Goal: Task Accomplishment & Management: Complete application form

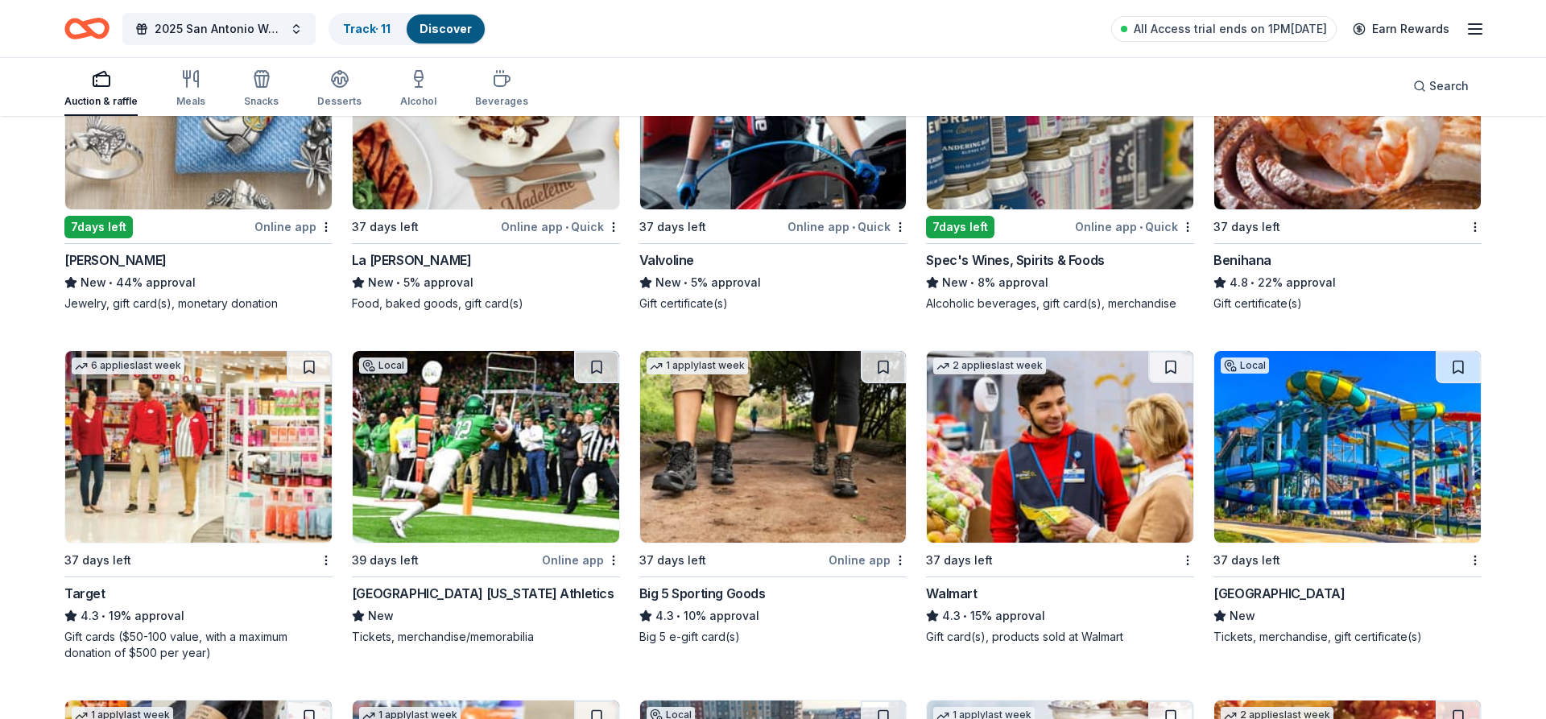
scroll to position [9775, 0]
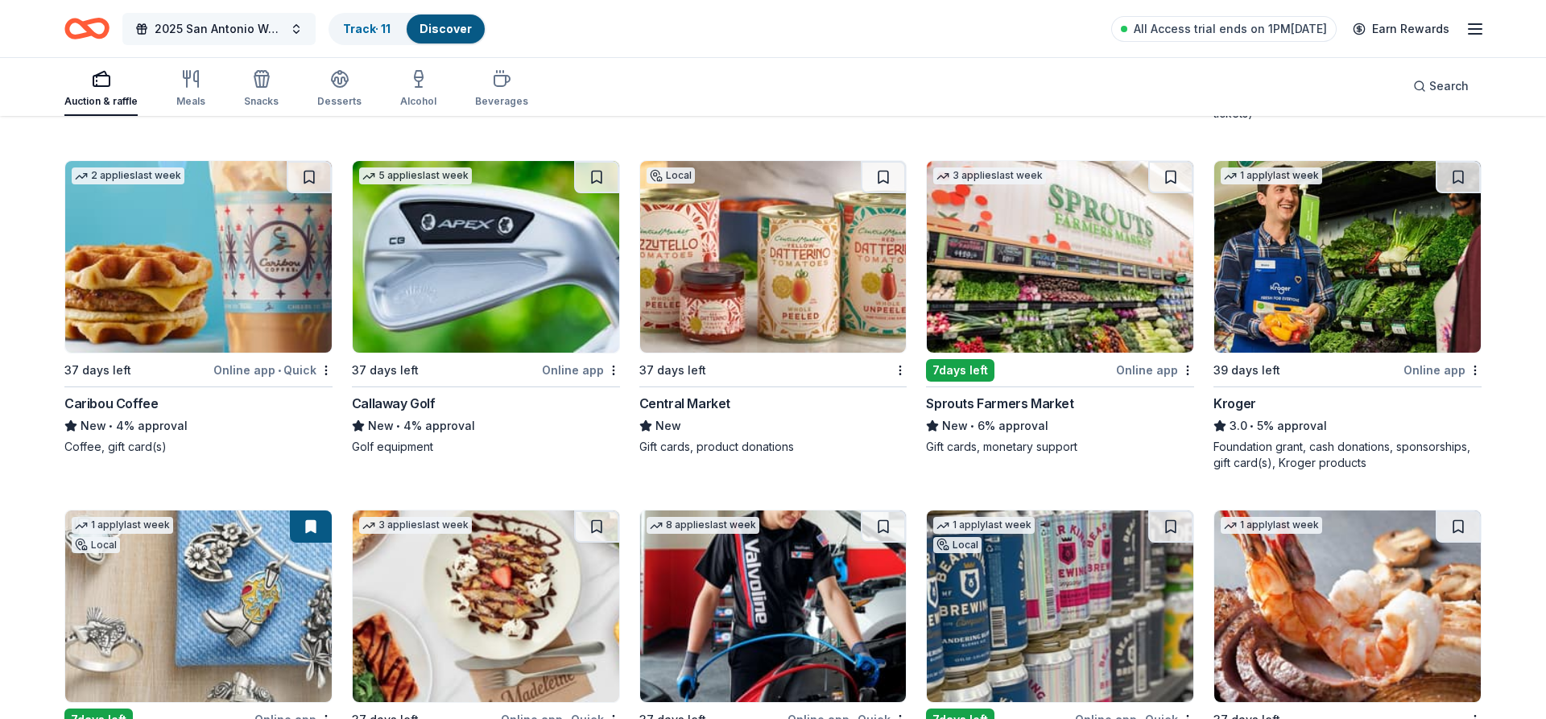
click at [291, 30] on button "2025 San Antonio Walk for [MEDICAL_DATA] Research" at bounding box center [218, 29] width 193 height 32
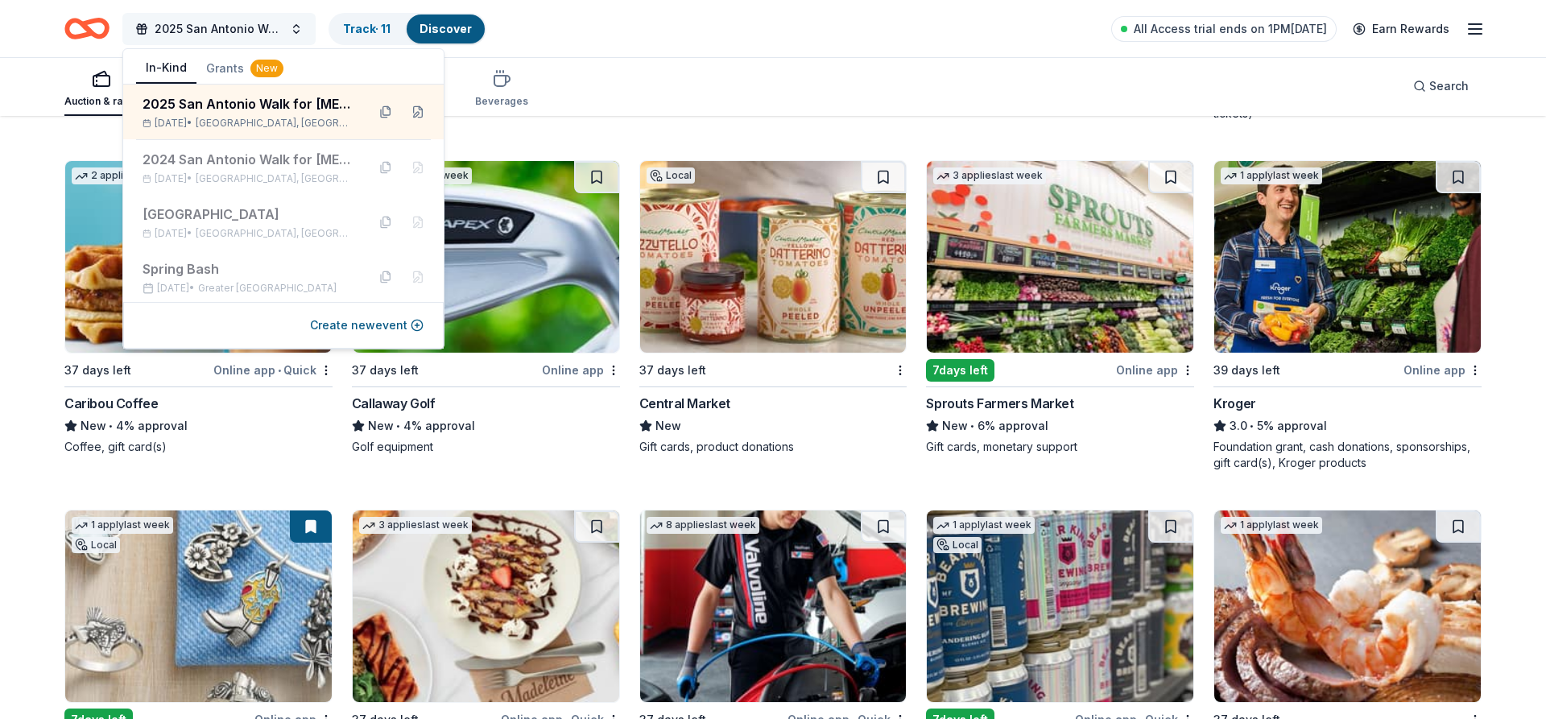
click at [291, 30] on button "2025 San Antonio Walk for [MEDICAL_DATA] Research" at bounding box center [218, 29] width 193 height 32
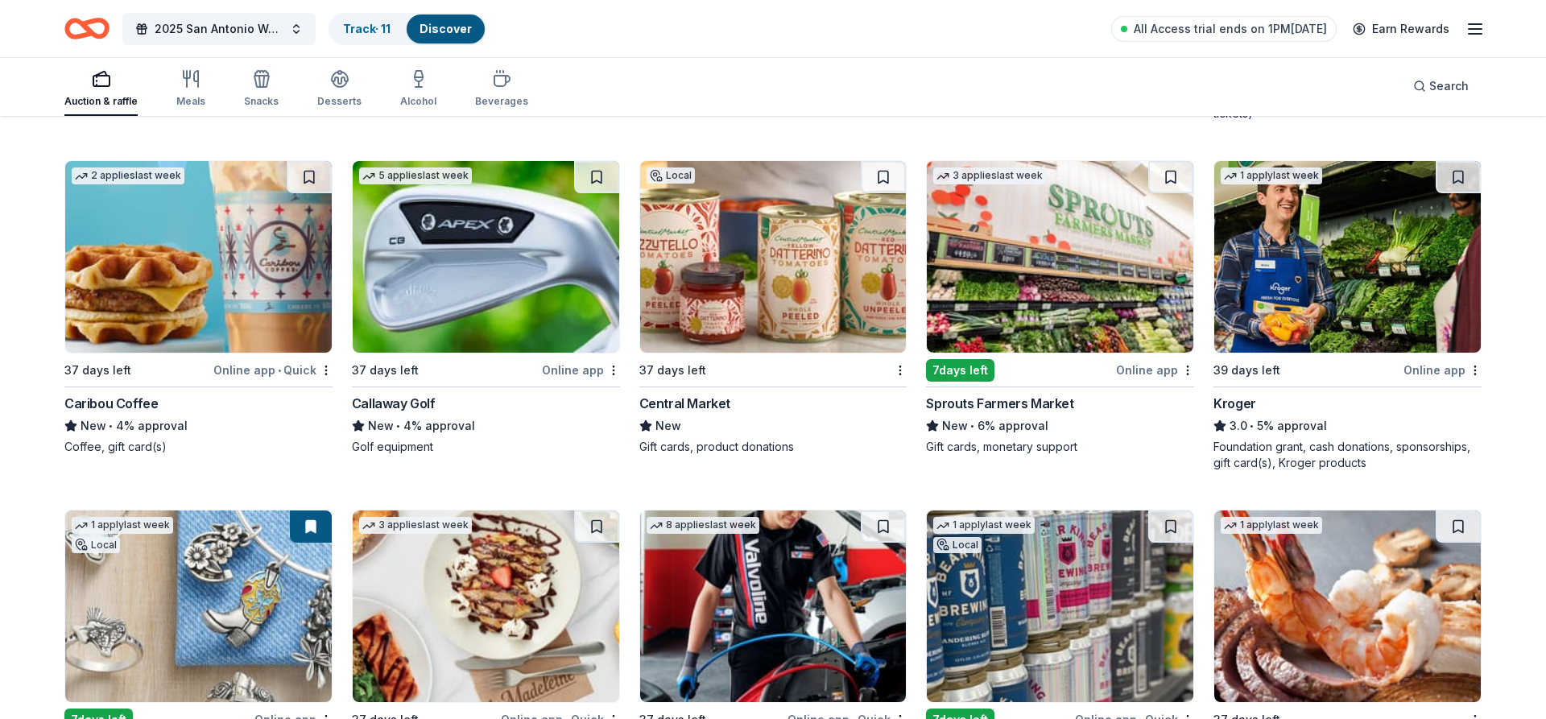
click at [443, 27] on link "Discover" at bounding box center [445, 29] width 52 height 14
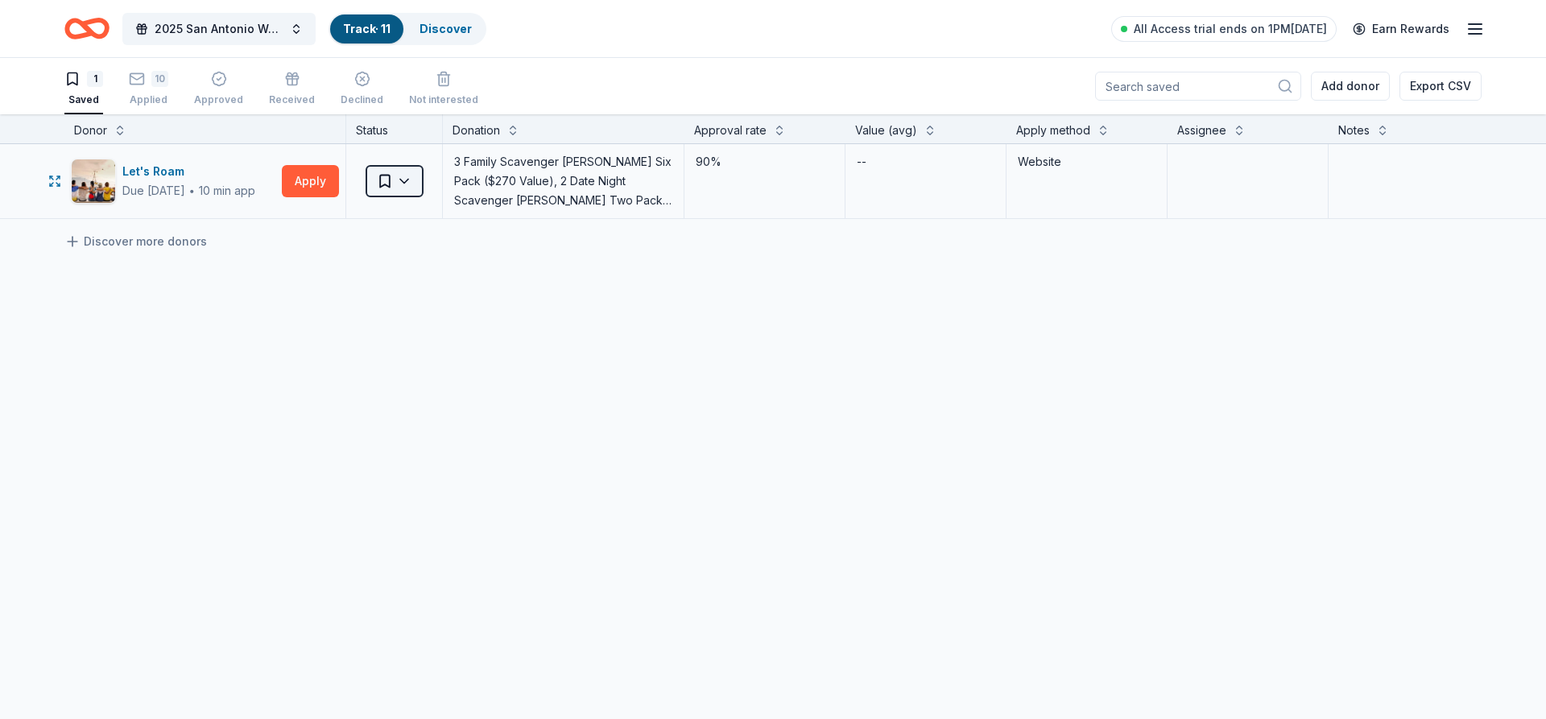
click at [408, 179] on html "2025 San Antonio Walk for [MEDICAL_DATA] Research Track · 11 Discover All Acces…" at bounding box center [773, 359] width 1546 height 719
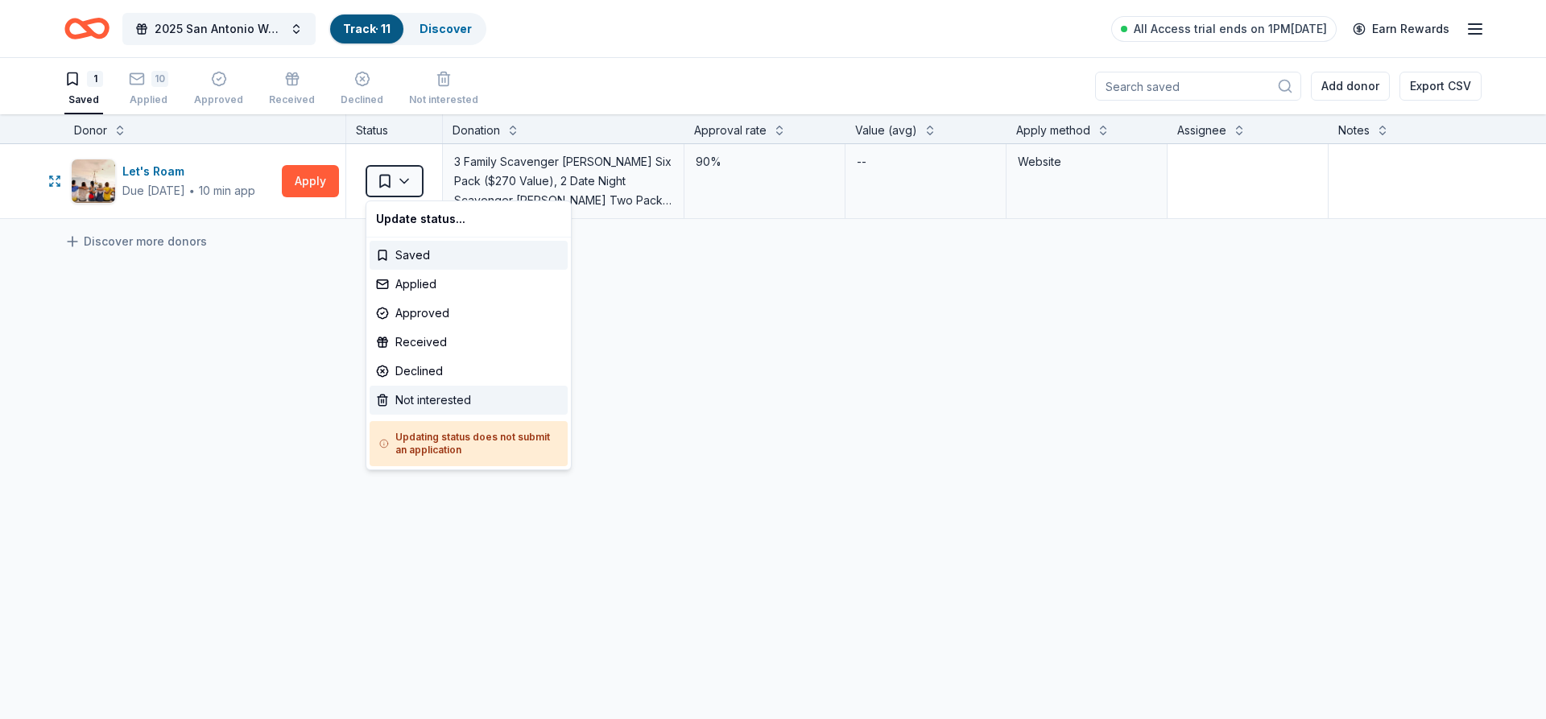
click at [417, 403] on div "Not interested" at bounding box center [469, 400] width 198 height 29
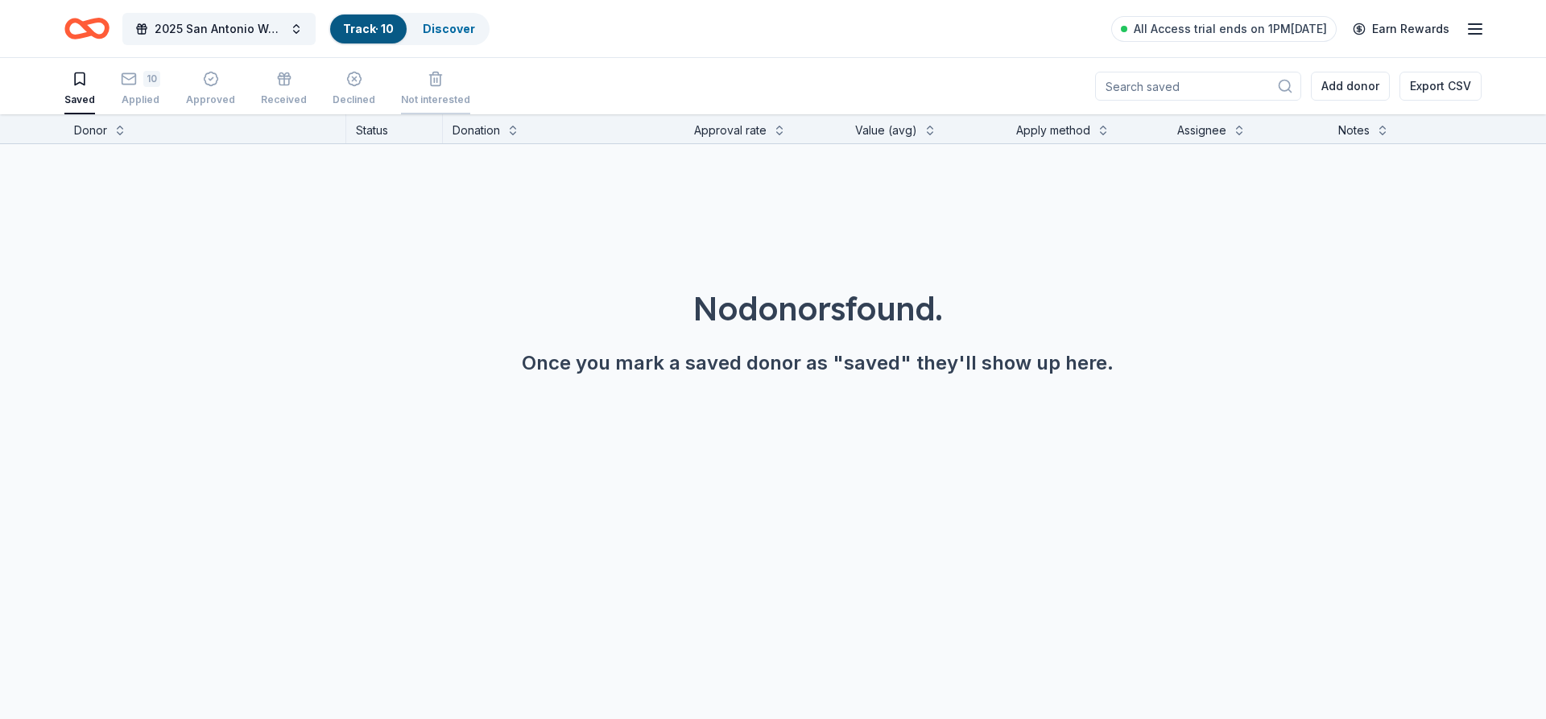
click at [430, 83] on icon "button" at bounding box center [436, 79] width 16 height 16
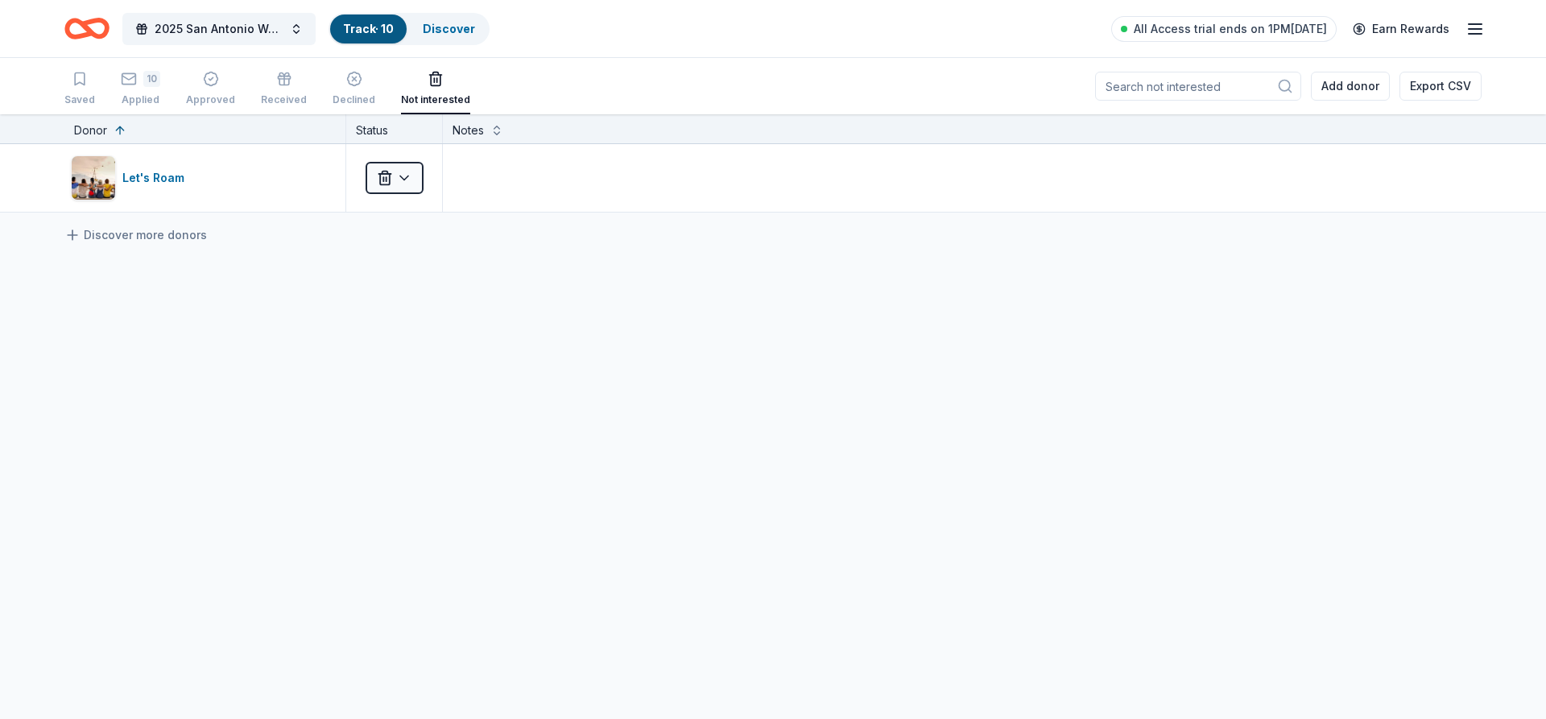
click at [1478, 31] on icon "button" at bounding box center [1474, 28] width 19 height 19
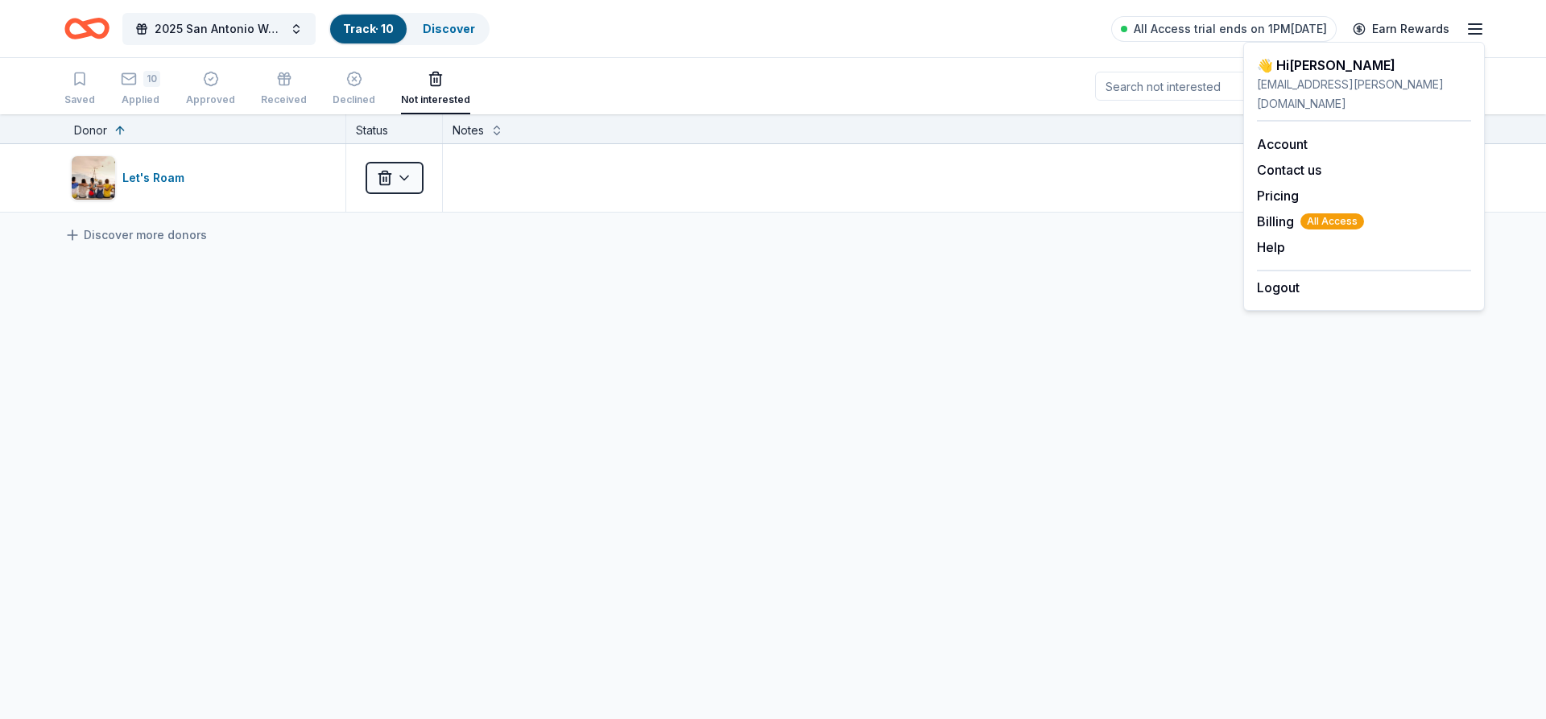
click at [758, 49] on div "2025 San Antonio Walk for [MEDICAL_DATA] Research Track · 10 Discover All Acces…" at bounding box center [773, 28] width 1546 height 57
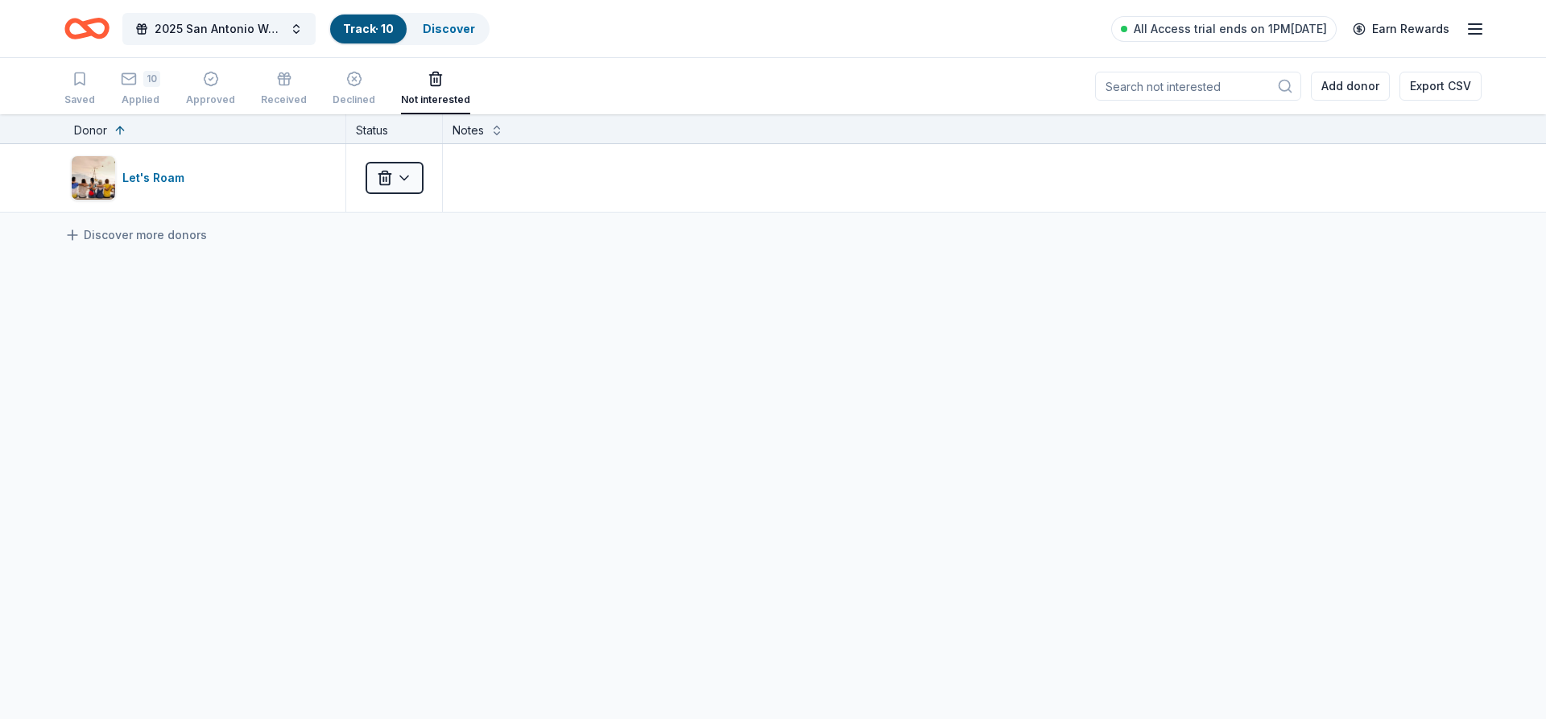
click at [349, 19] on div "Track · 10" at bounding box center [368, 28] width 76 height 29
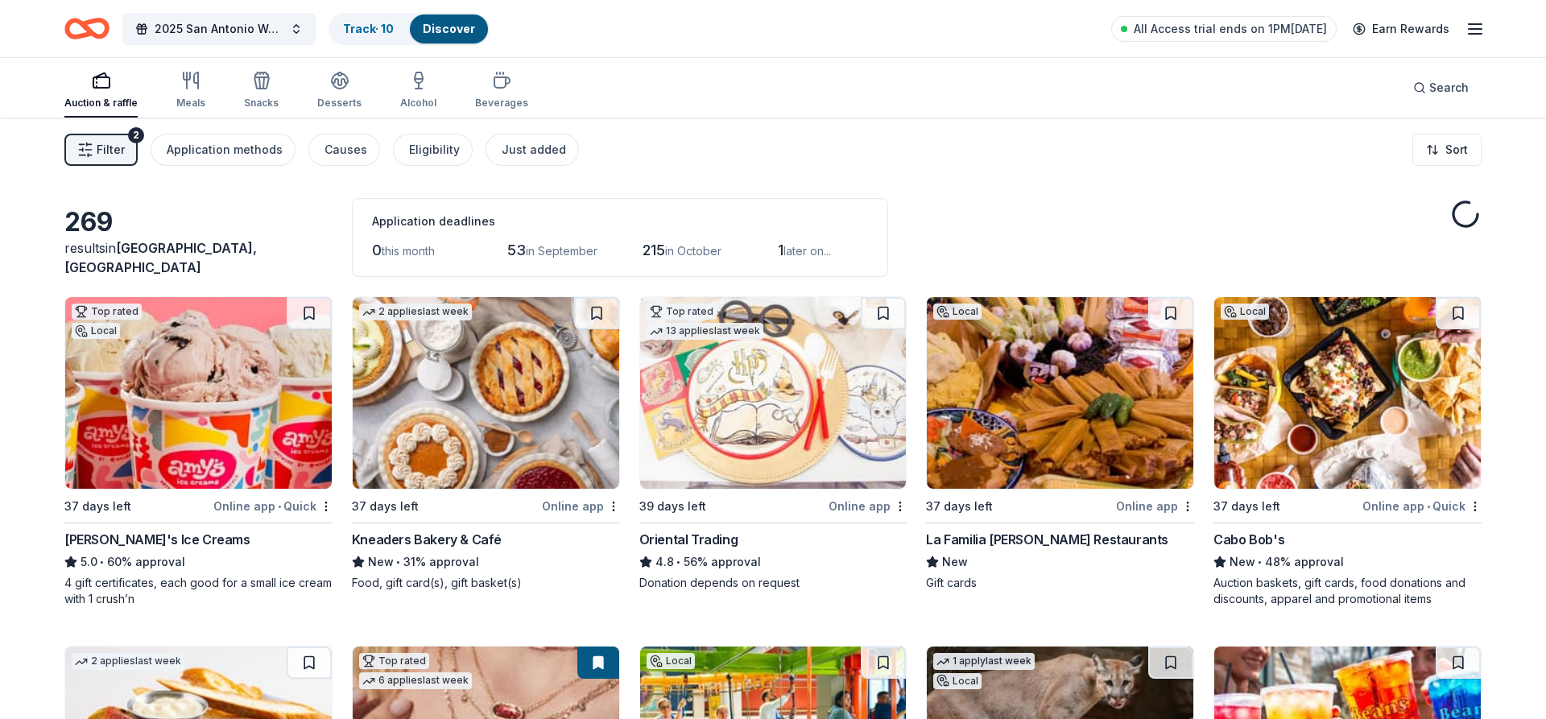
click at [1473, 31] on icon "button" at bounding box center [1474, 28] width 19 height 19
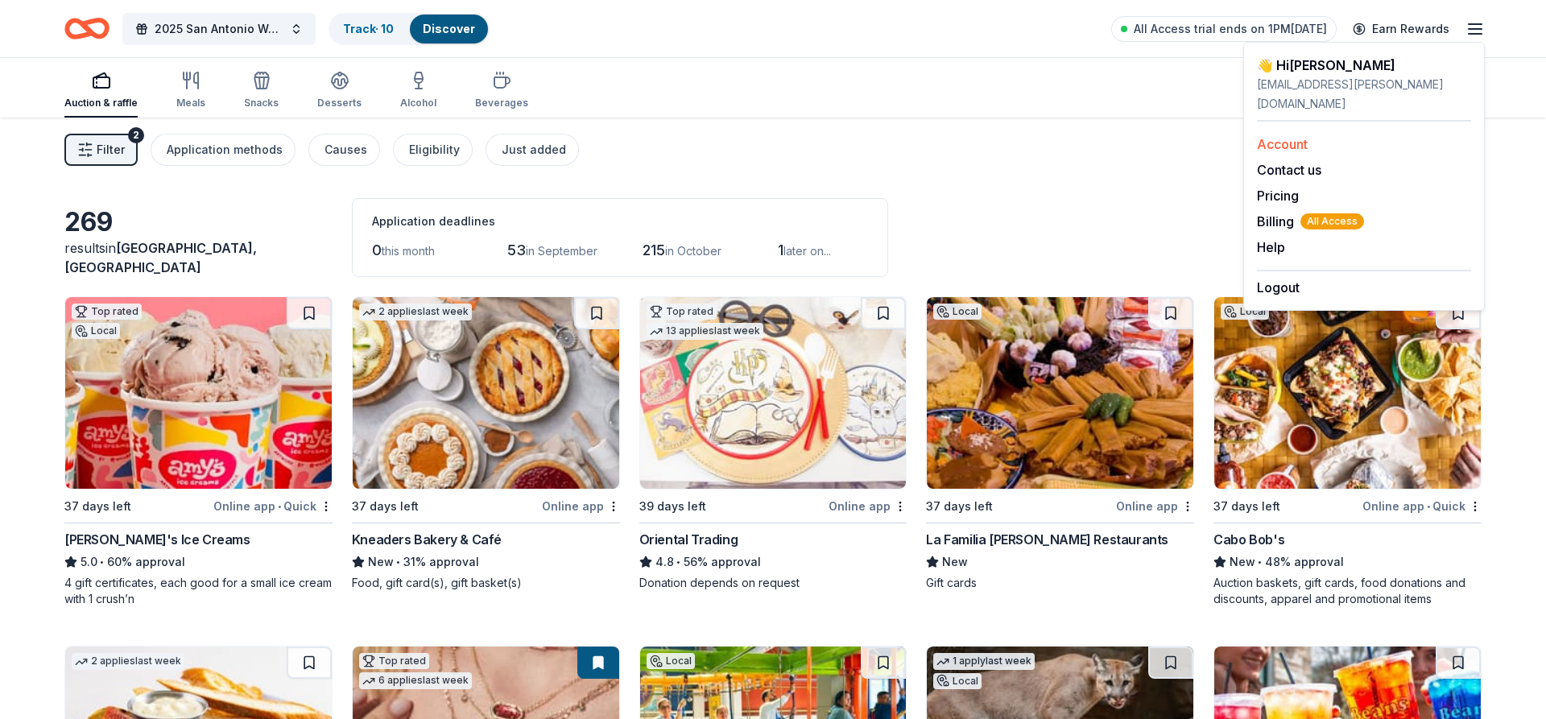
click at [1287, 136] on link "Account" at bounding box center [1282, 144] width 51 height 16
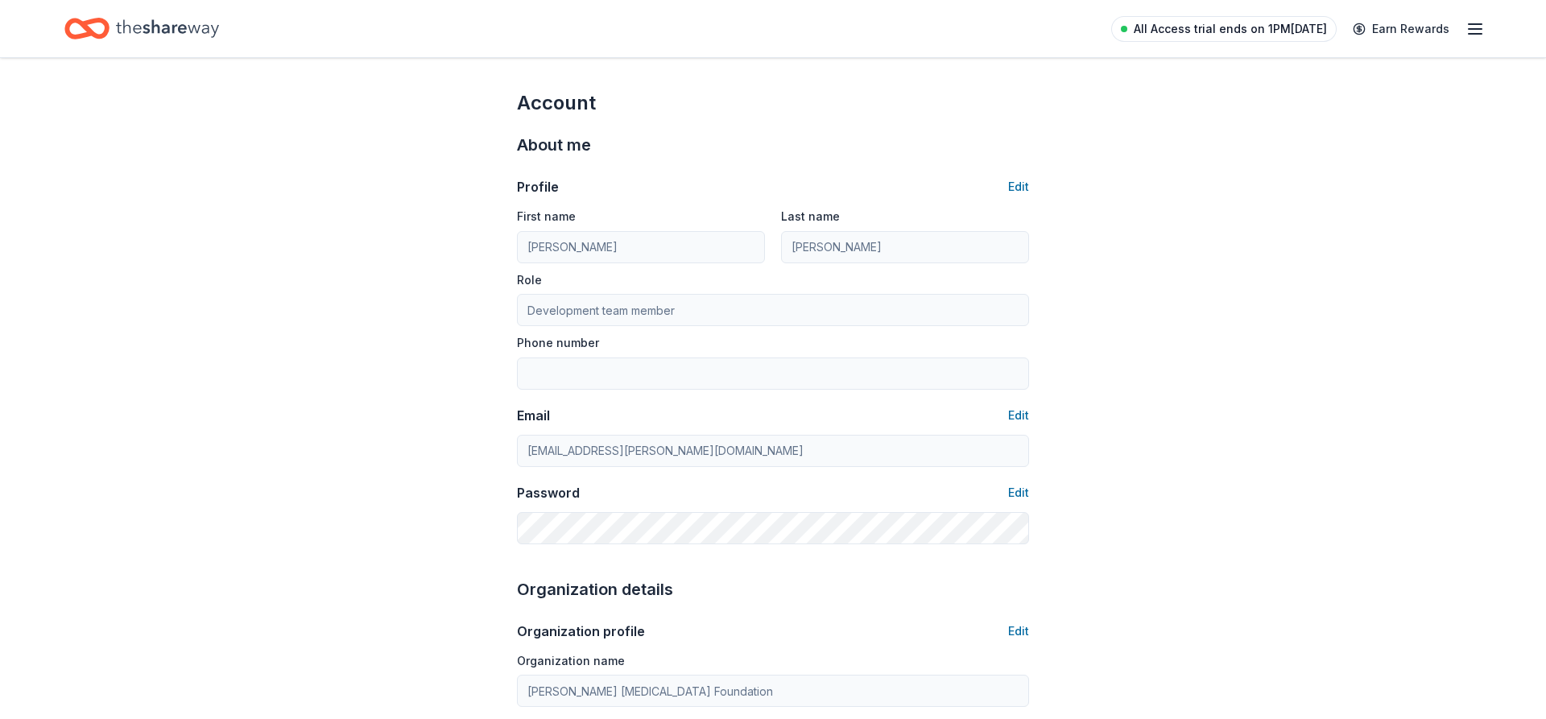
click at [1188, 31] on span "All Access trial ends on 1PM[DATE]" at bounding box center [1230, 28] width 193 height 19
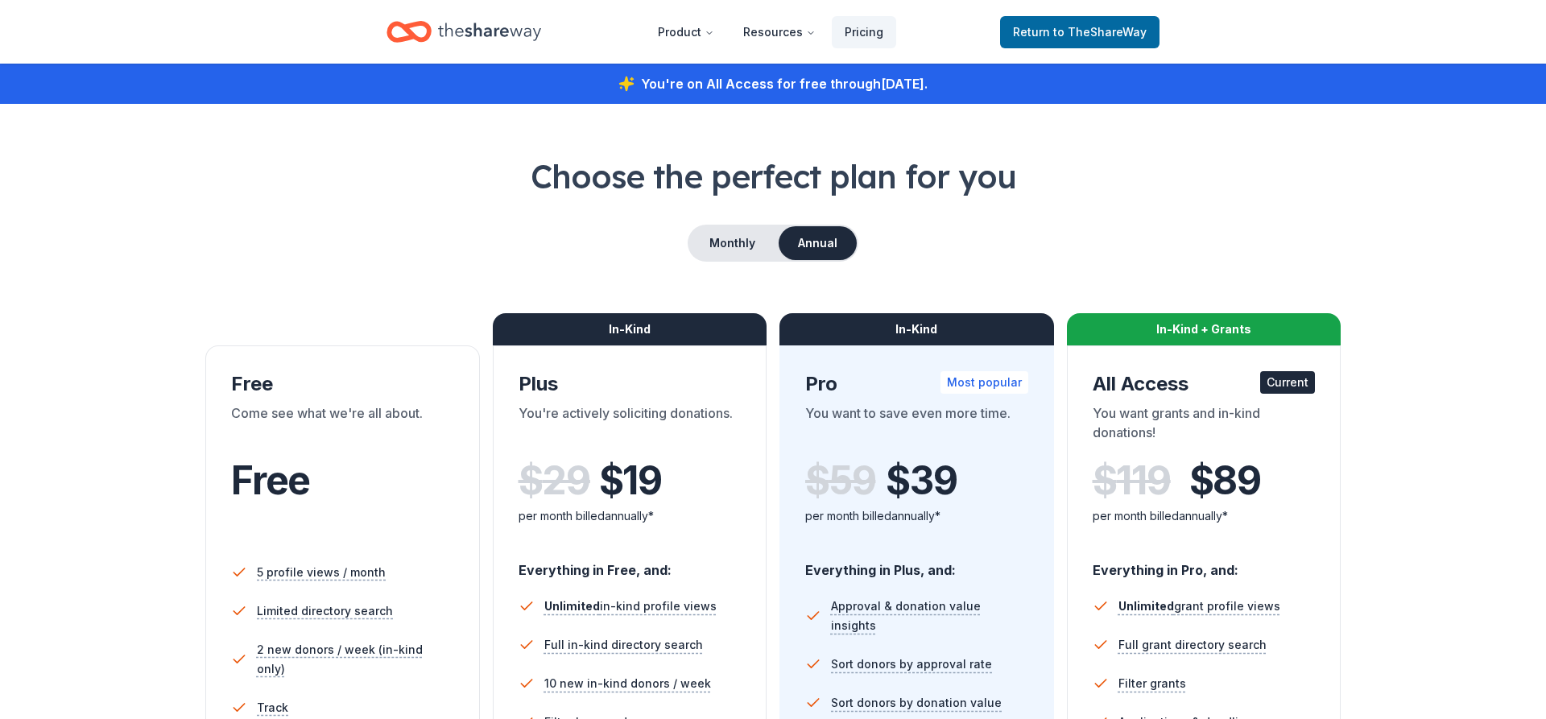
click at [176, 29] on header "Product Resources Pricing Return to TheShareWay" at bounding box center [773, 32] width 1546 height 64
click at [1080, 21] on link "Return to TheShareWay" at bounding box center [1079, 32] width 159 height 32
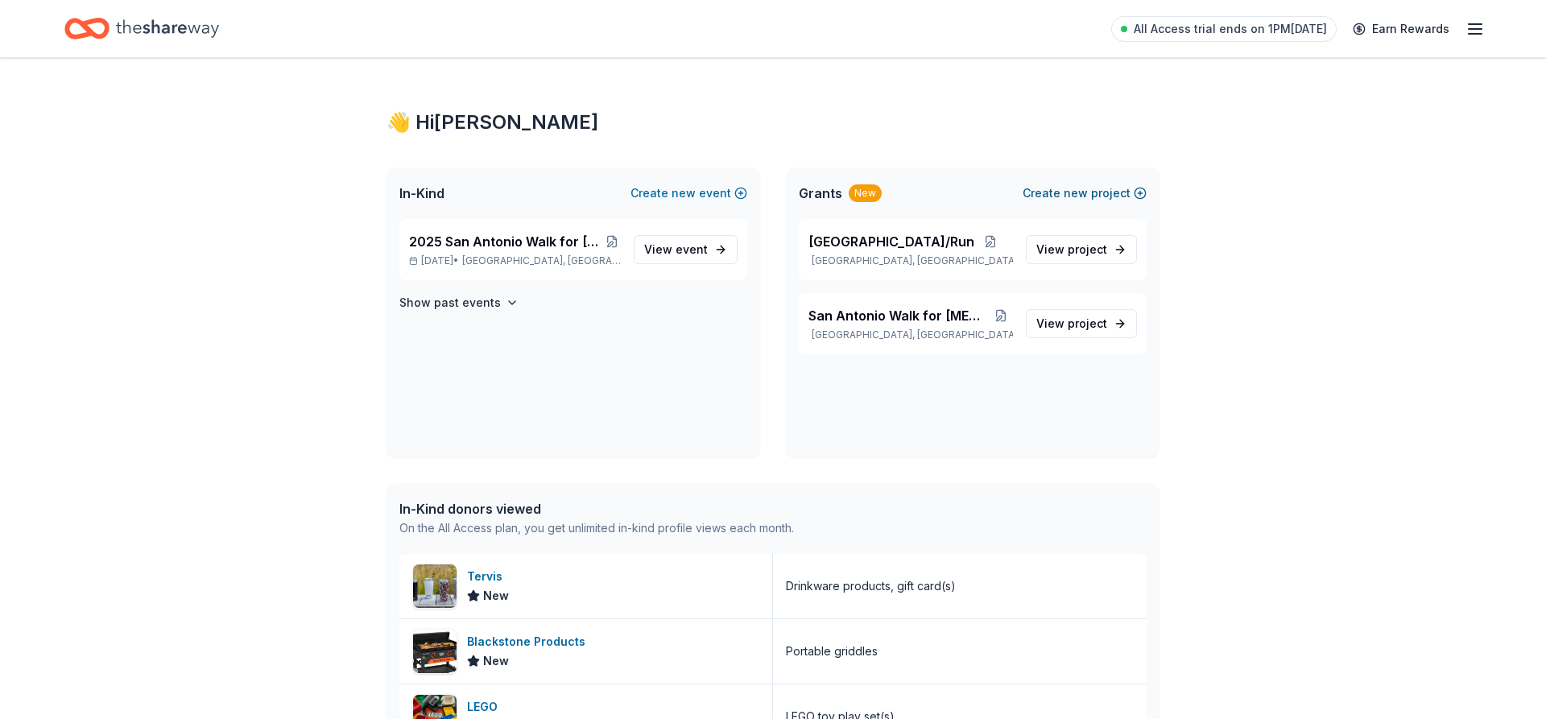
click at [1049, 193] on button "Create new project" at bounding box center [1084, 193] width 124 height 19
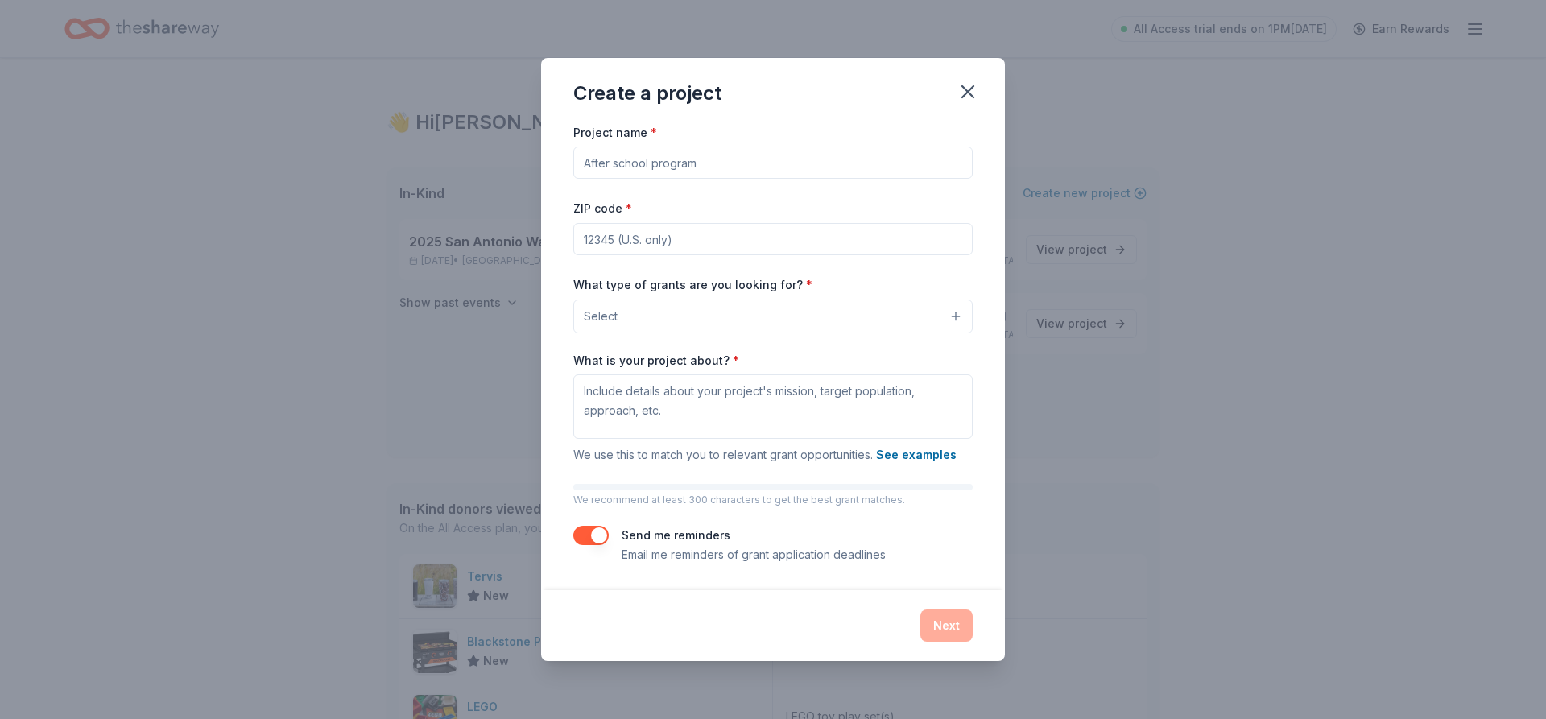
click at [747, 164] on input "Project name *" at bounding box center [772, 163] width 399 height 32
type input "S"
type input "2025 San Antonio Walk for [MEDICAL_DATA] Research"
click at [702, 238] on input "ZIP code *" at bounding box center [772, 239] width 399 height 32
type input "78229"
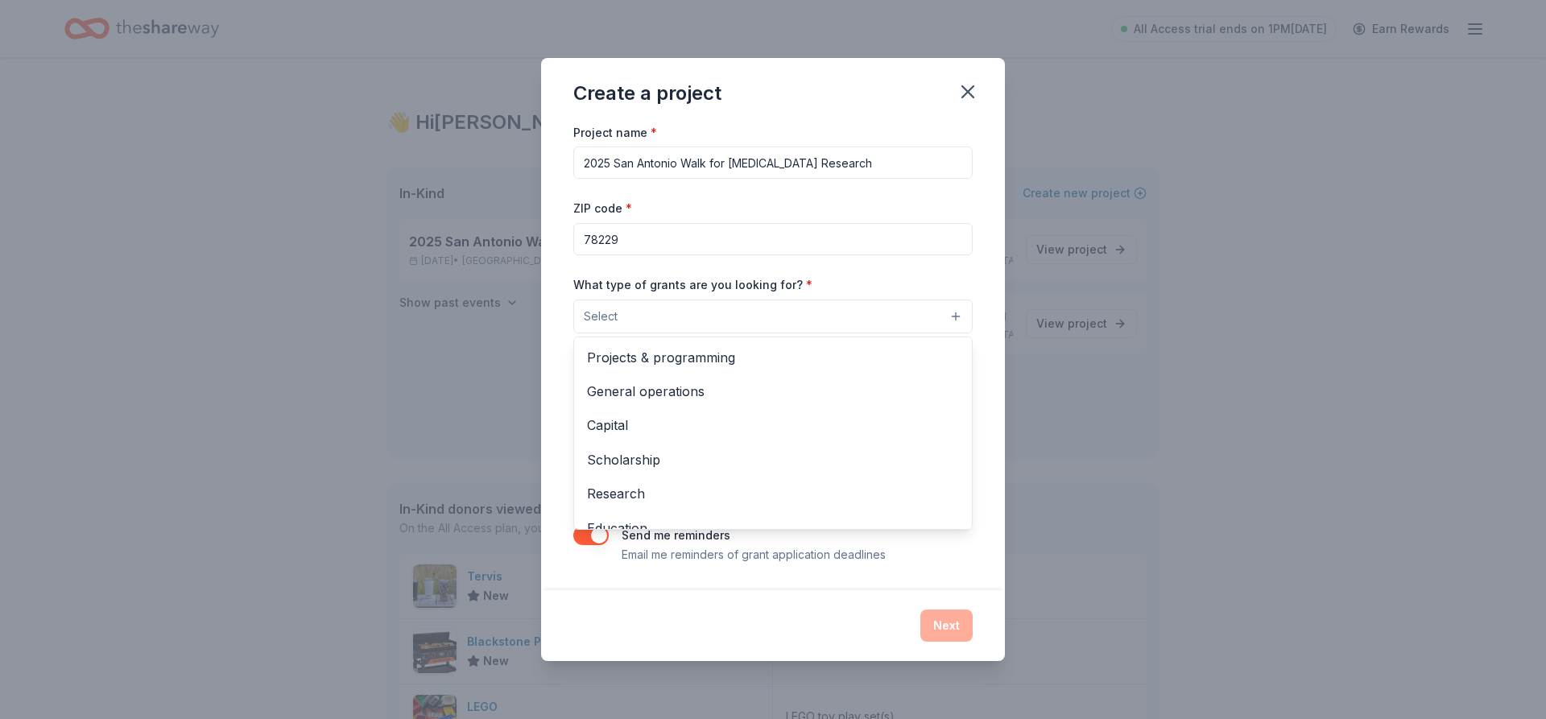
click at [732, 328] on button "Select" at bounding box center [772, 317] width 399 height 34
click at [646, 350] on span "Projects & programming" at bounding box center [773, 357] width 372 height 21
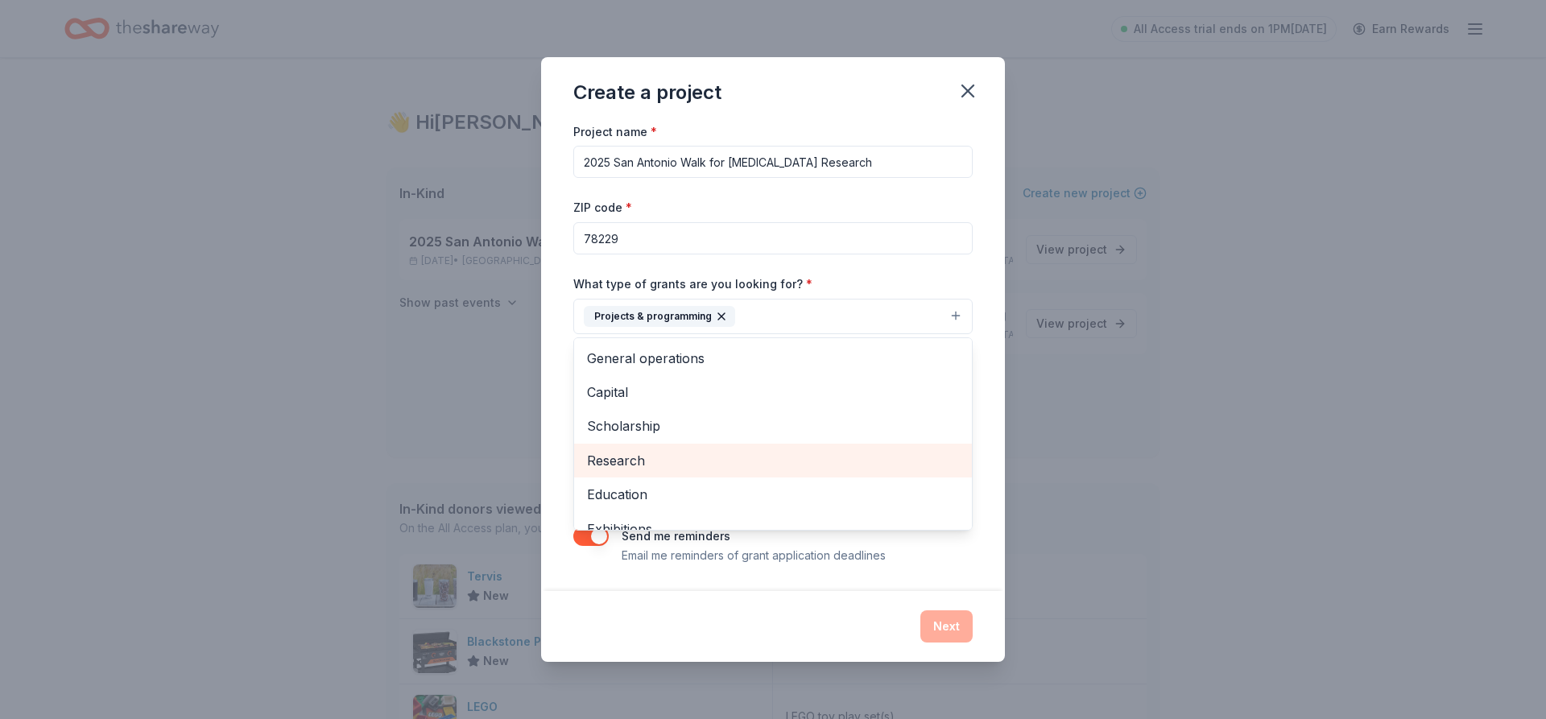
click at [638, 458] on span "Research" at bounding box center [773, 460] width 372 height 21
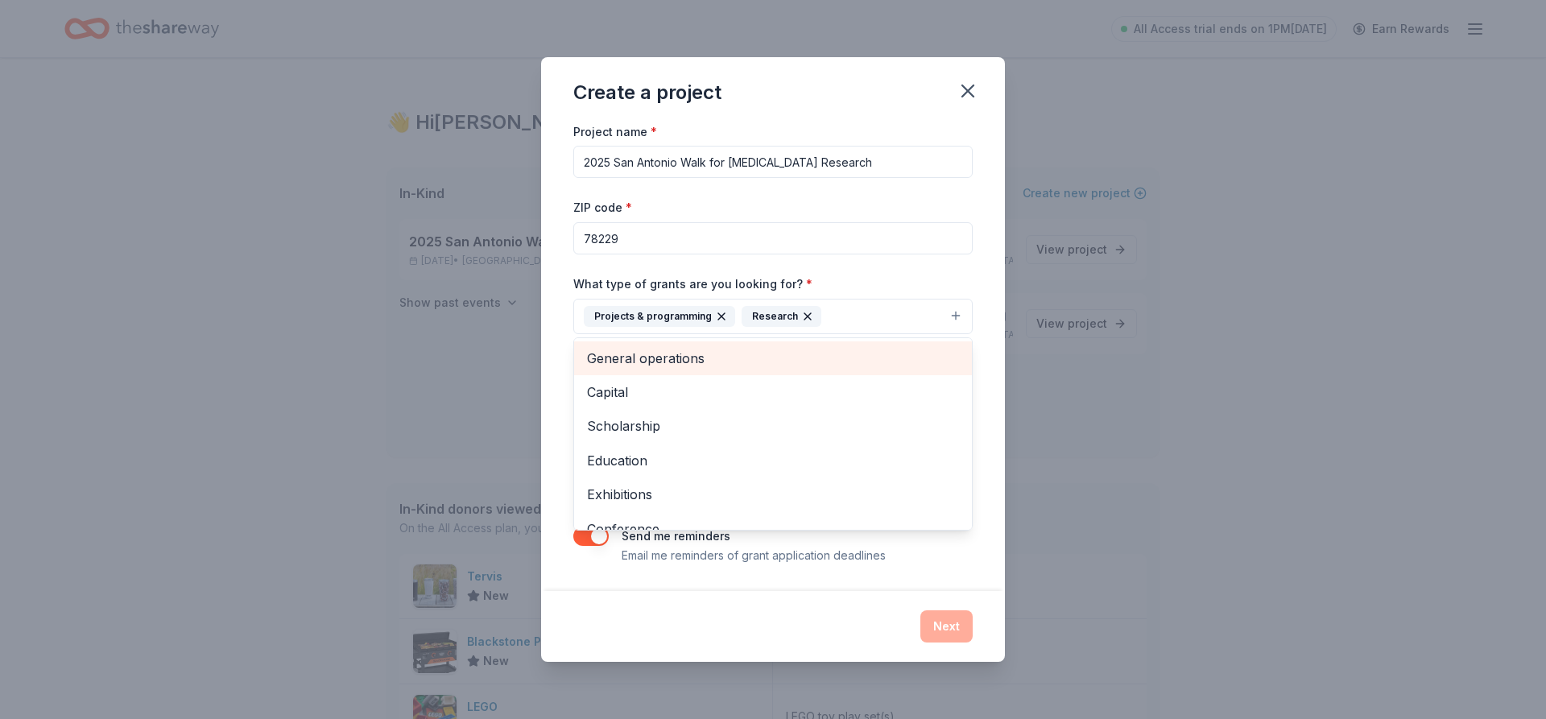
click at [643, 360] on span "General operations" at bounding box center [773, 358] width 372 height 21
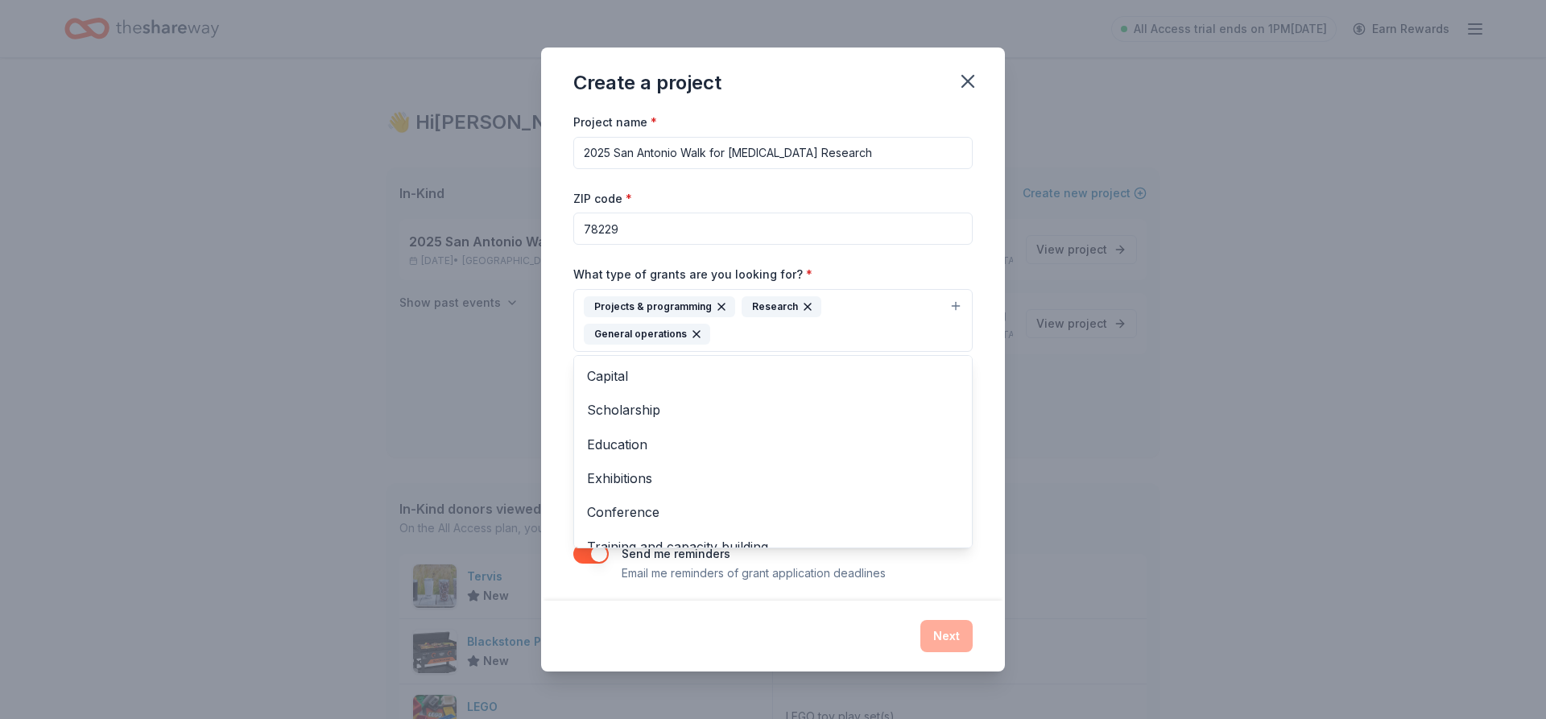
click at [564, 361] on div "Project name * 2025 San Antonio Walk for [MEDICAL_DATA] Research ZIP code * 782…" at bounding box center [773, 356] width 464 height 489
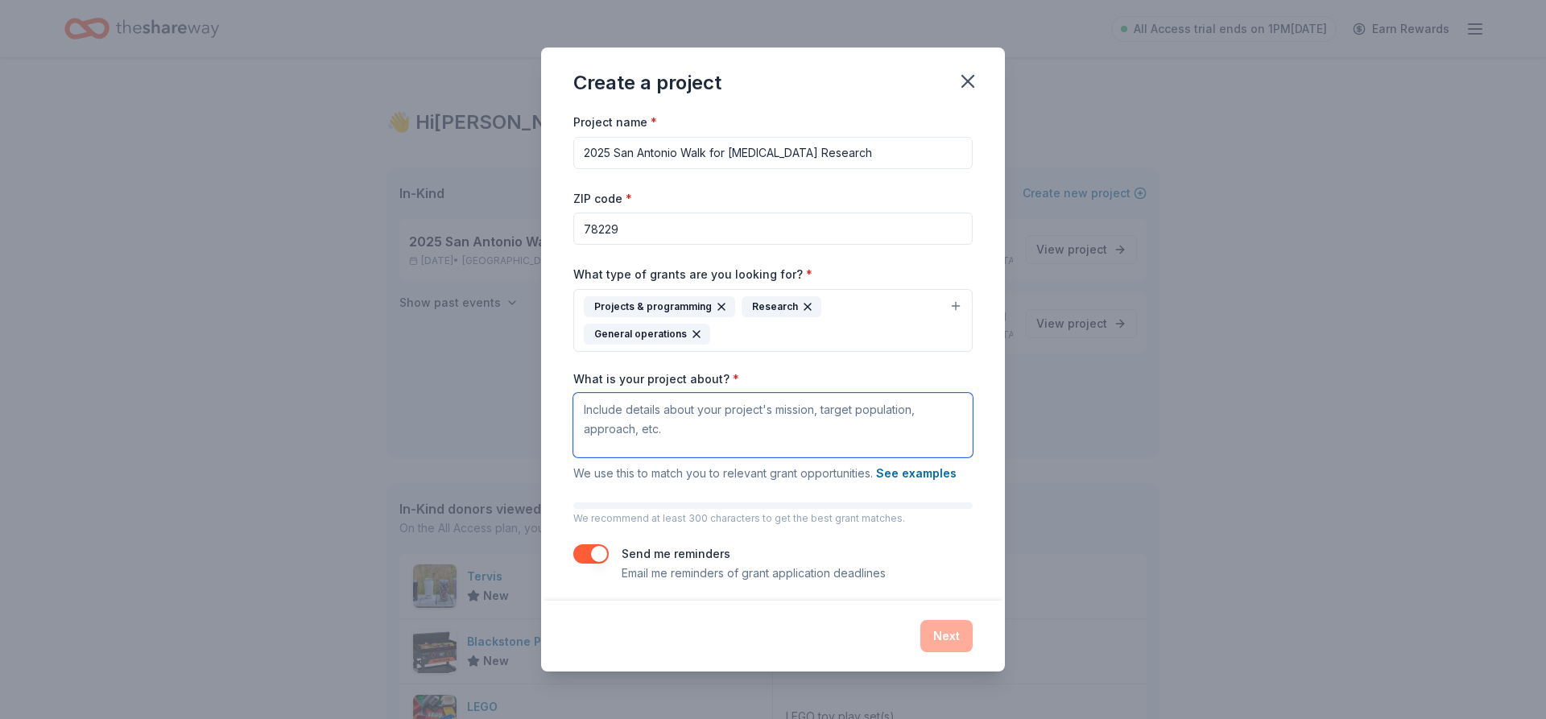
click at [637, 402] on textarea "What is your project about? *" at bounding box center [772, 425] width 399 height 64
click at [794, 412] on textarea "What is your project about? *" at bounding box center [772, 425] width 399 height 64
paste textarea "The San Antonio Walk for [MEDICAL_DATA] Research brings together patients, surv…"
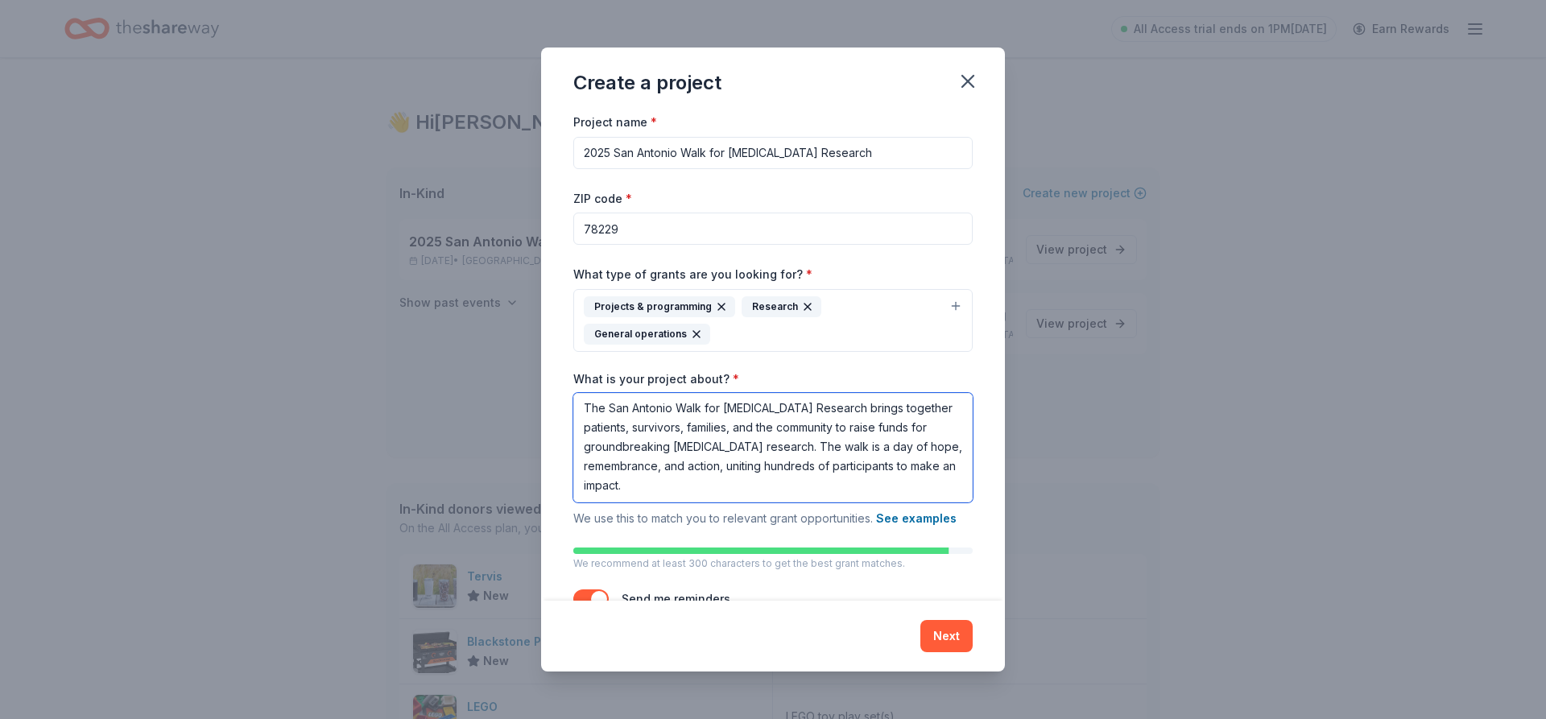
scroll to position [26, 0]
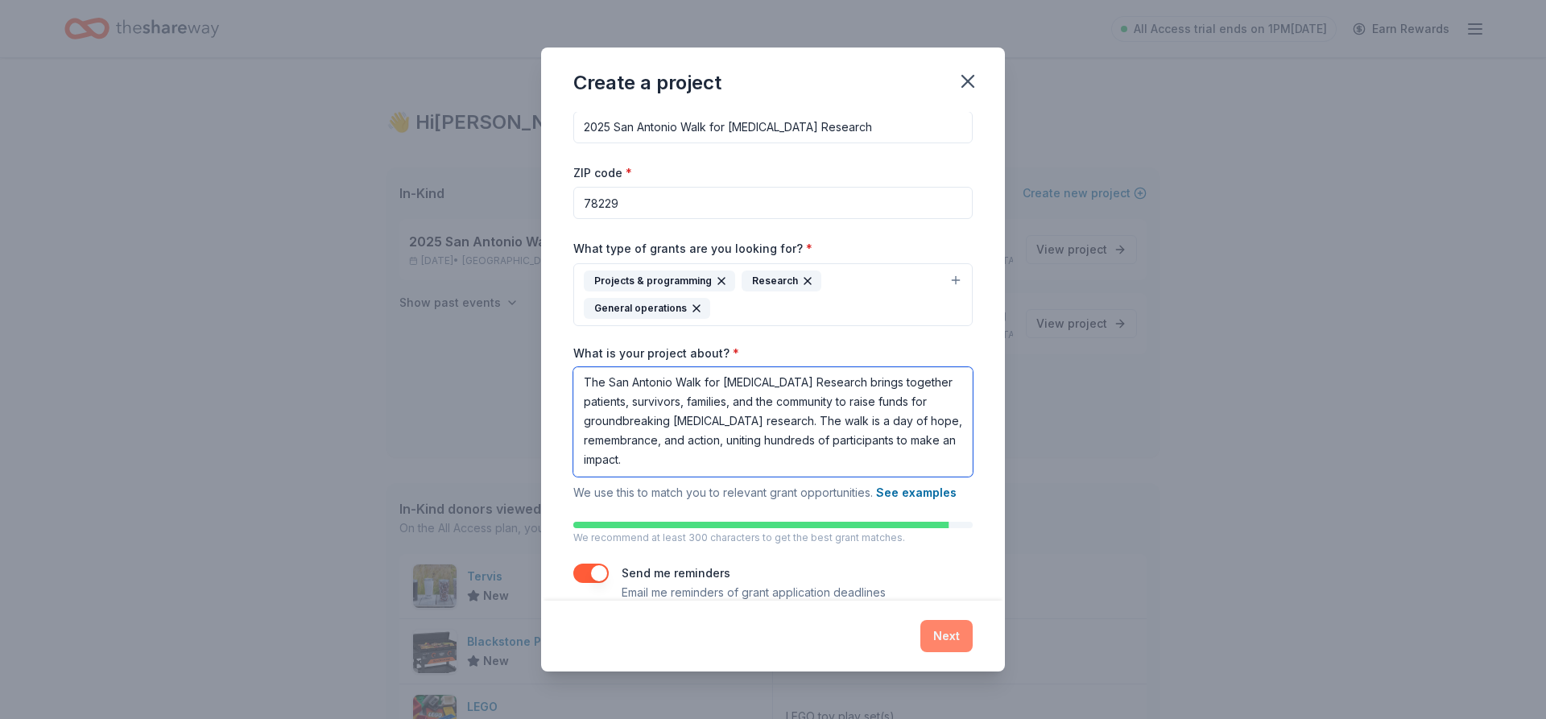
type textarea "The San Antonio Walk for [MEDICAL_DATA] Research brings together patients, surv…"
click at [946, 628] on button "Next" at bounding box center [946, 636] width 52 height 32
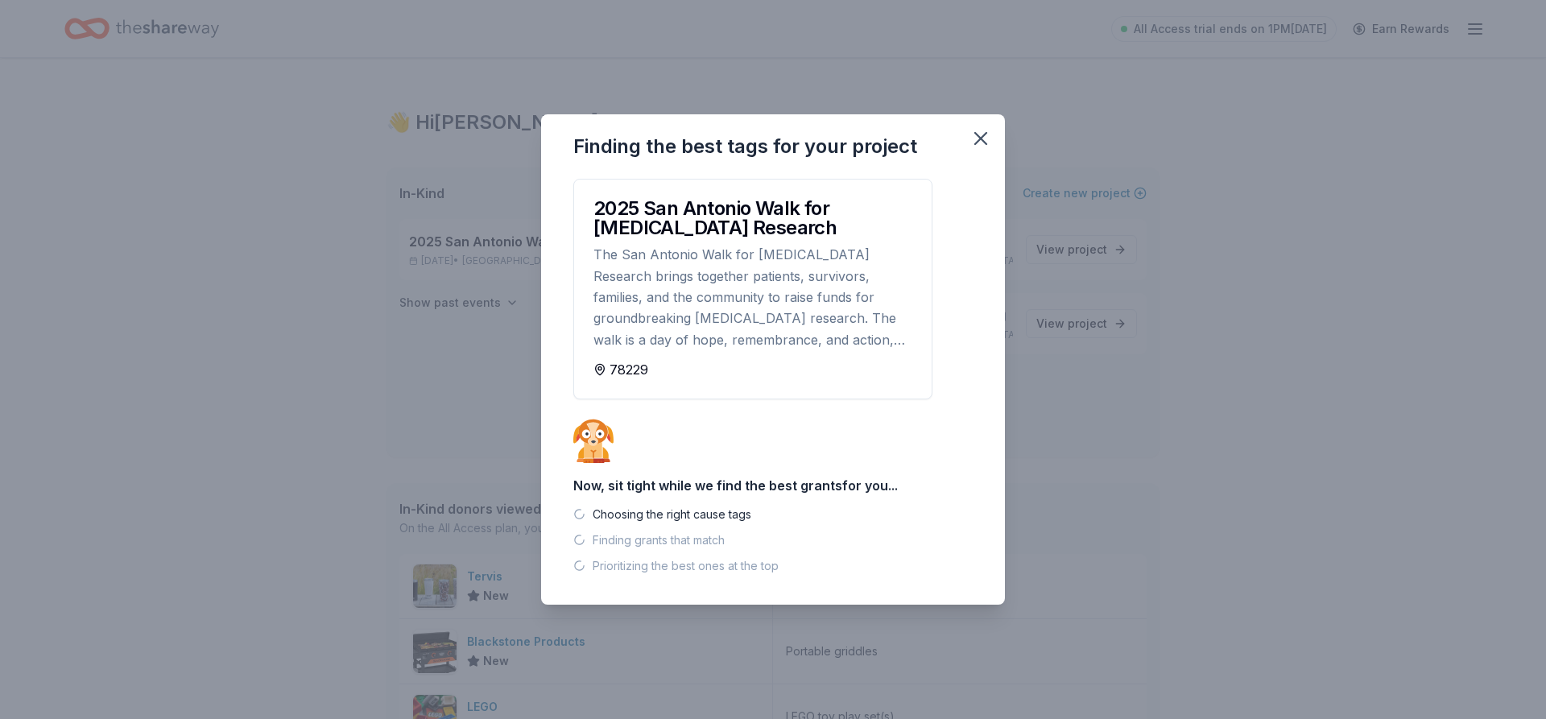
scroll to position [0, 0]
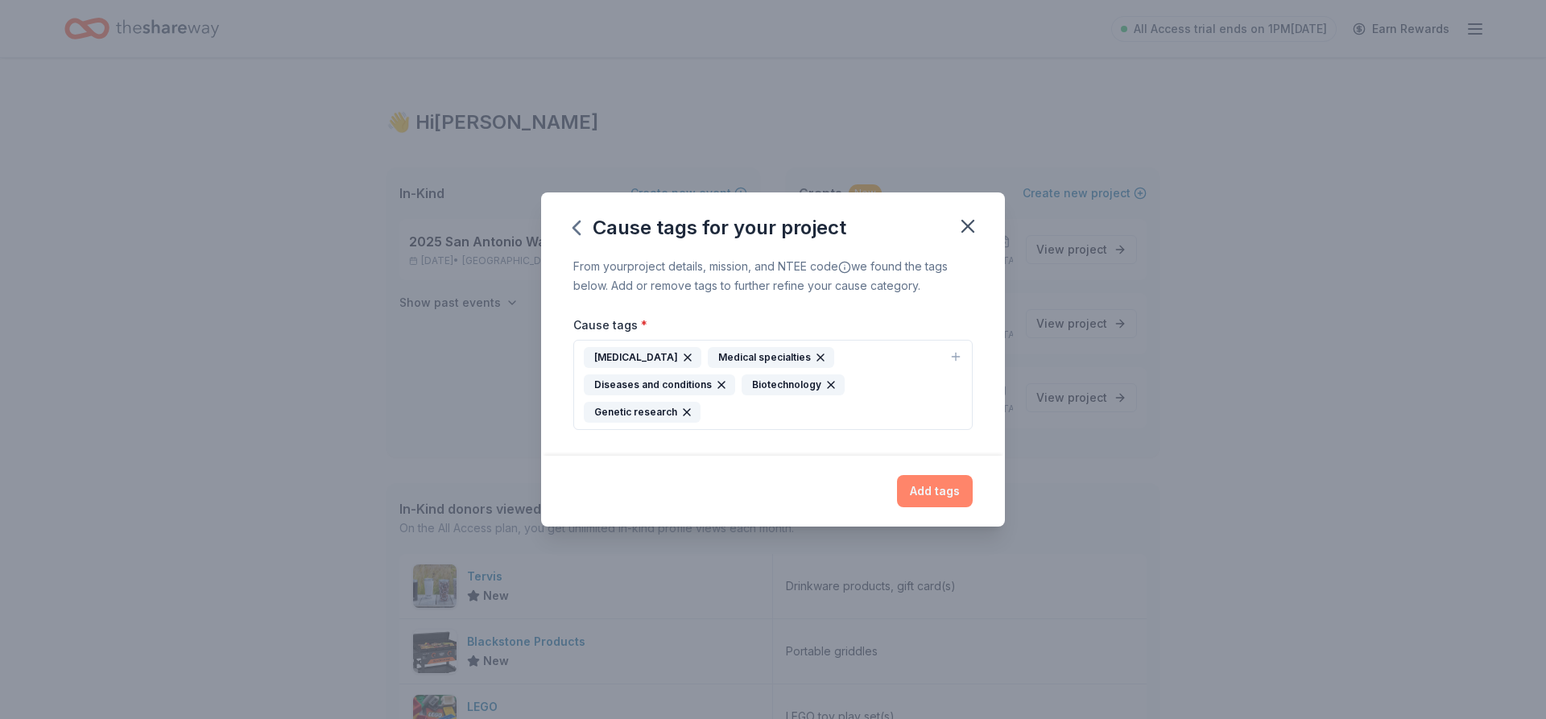
click at [921, 484] on button "Add tags" at bounding box center [935, 491] width 76 height 32
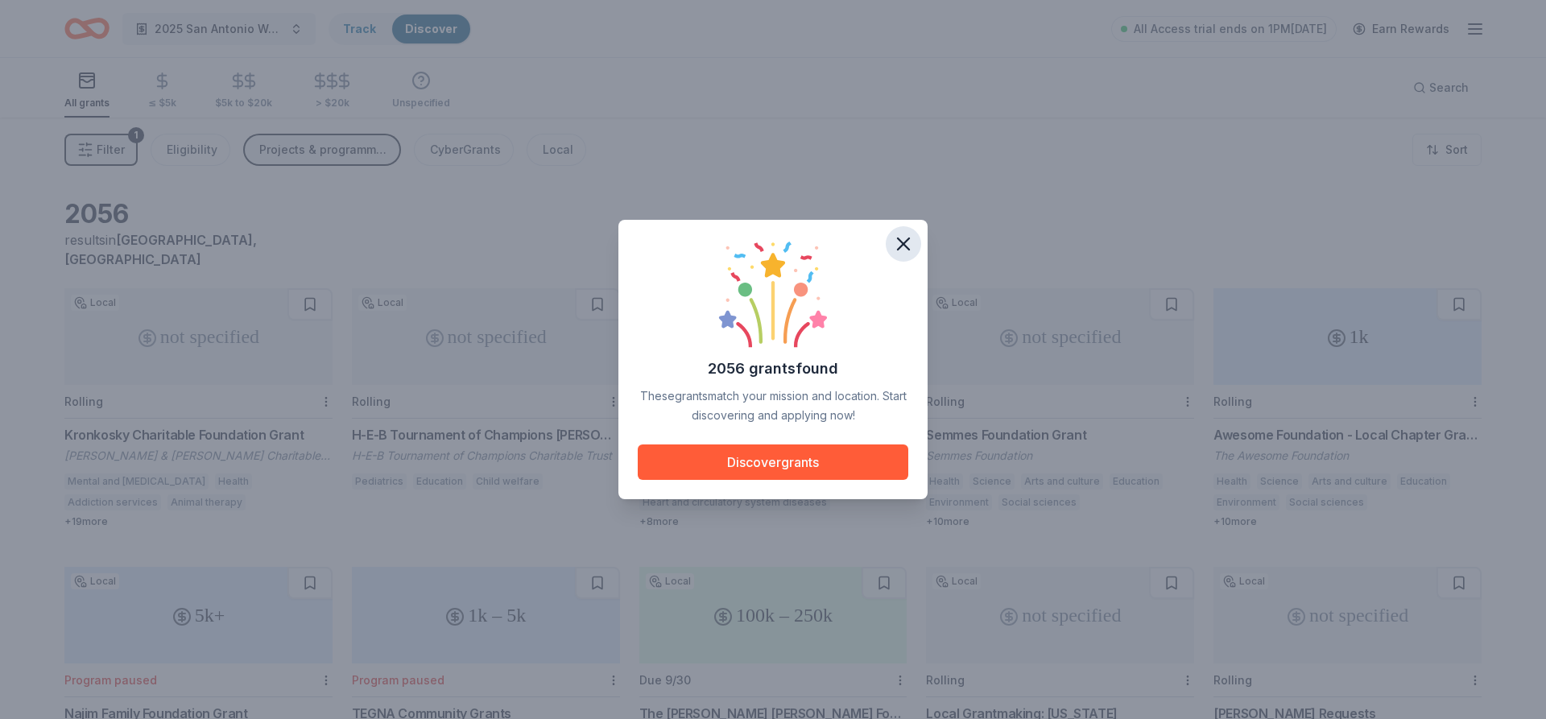
click at [905, 242] on icon "button" at bounding box center [903, 243] width 11 height 11
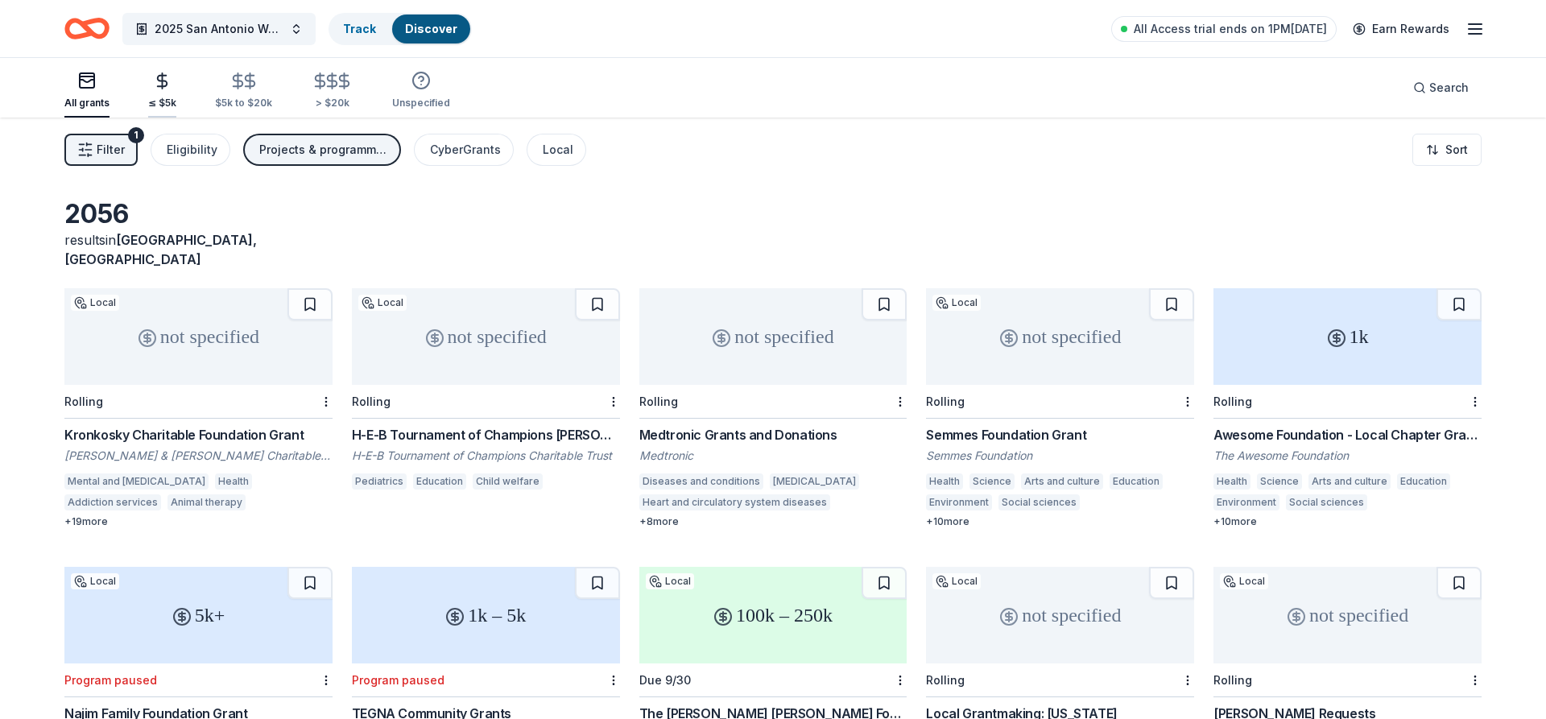
click at [159, 89] on icon "button" at bounding box center [162, 81] width 19 height 19
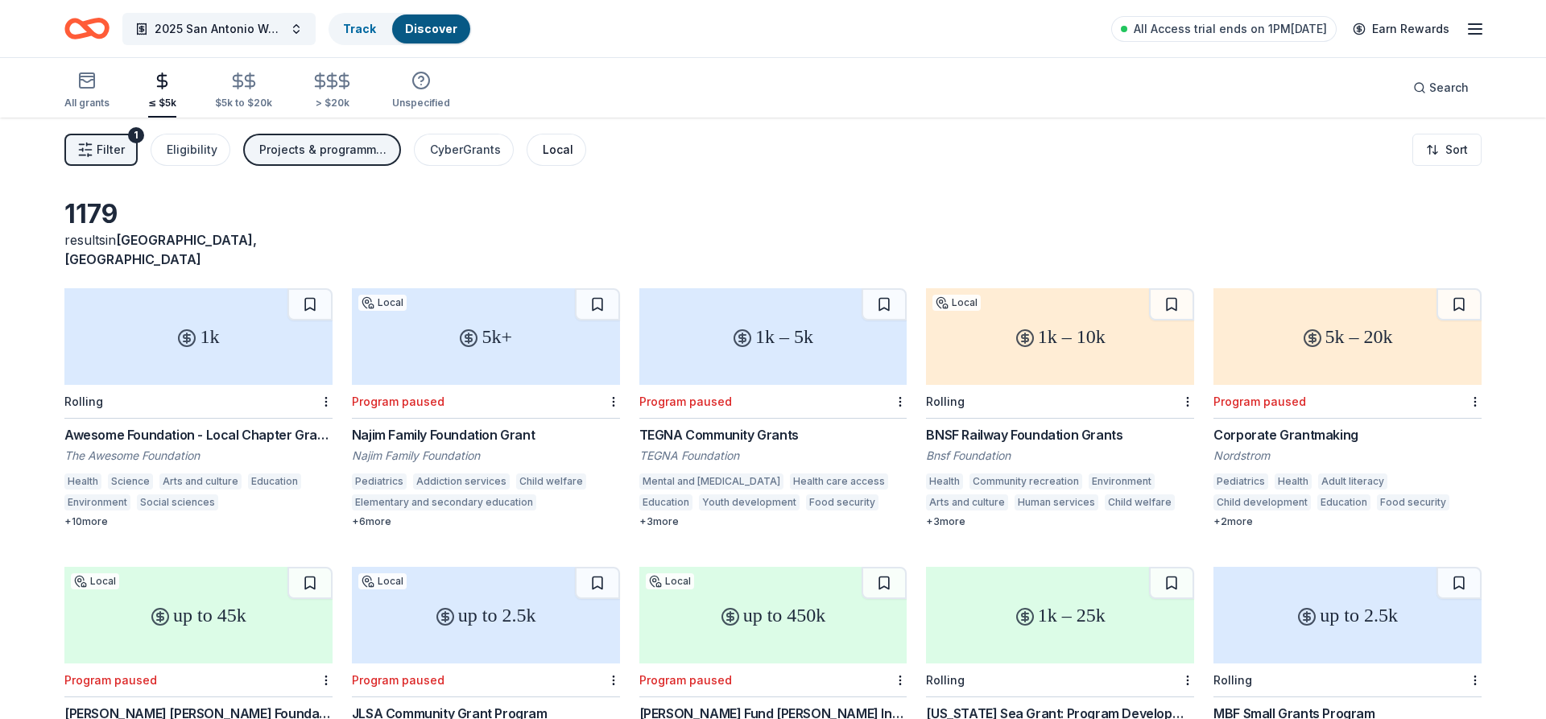
click at [564, 147] on div "Local" at bounding box center [558, 149] width 31 height 19
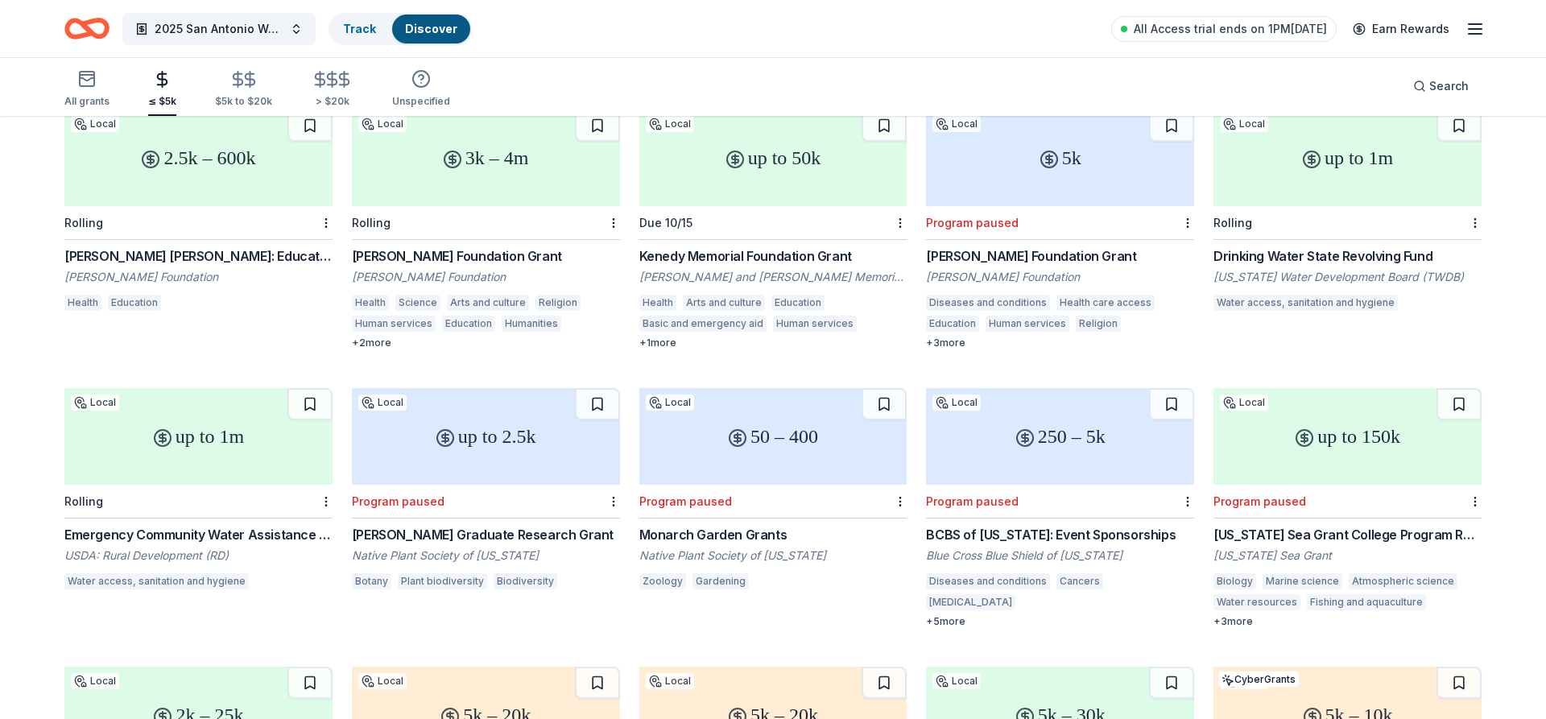
scroll to position [163, 0]
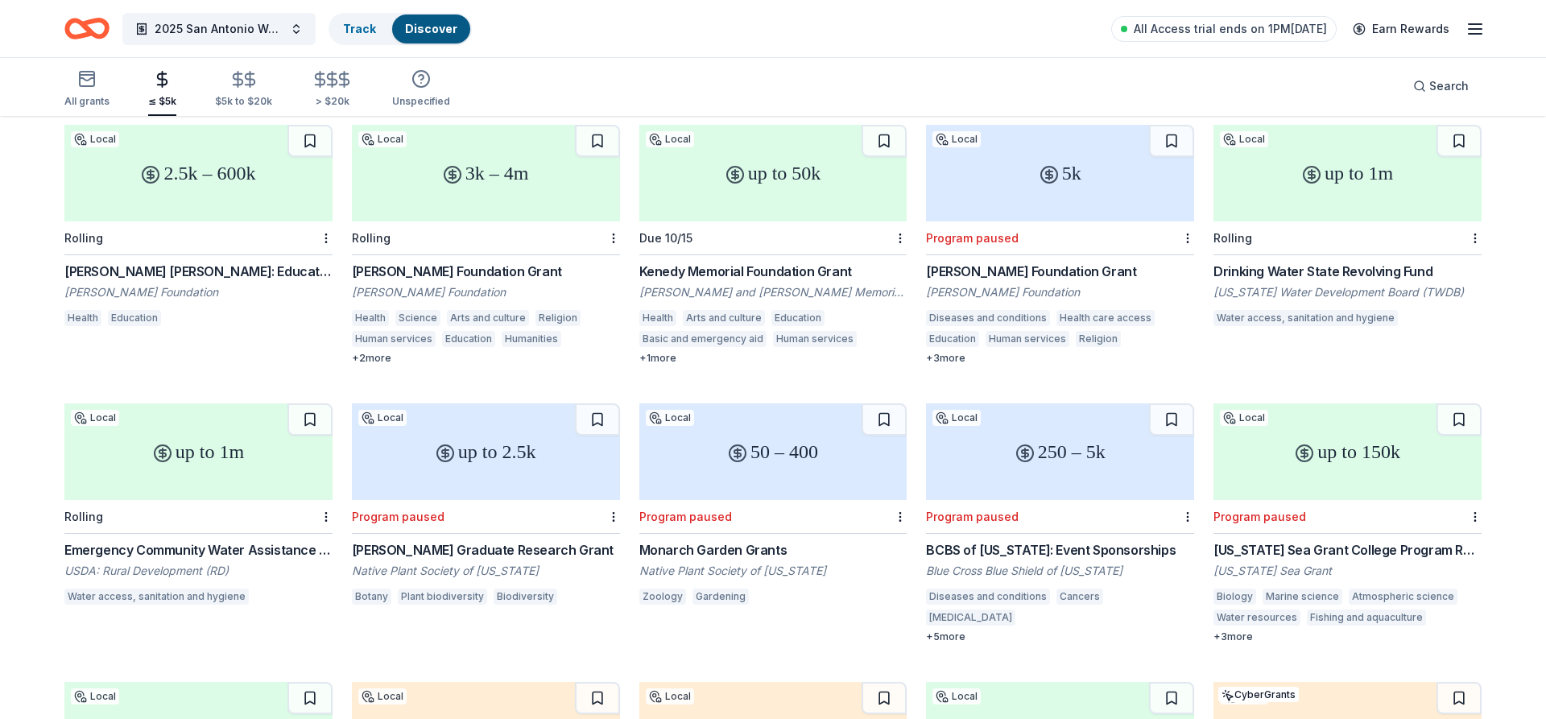
click at [1060, 461] on div "250 – 5k" at bounding box center [1060, 451] width 268 height 97
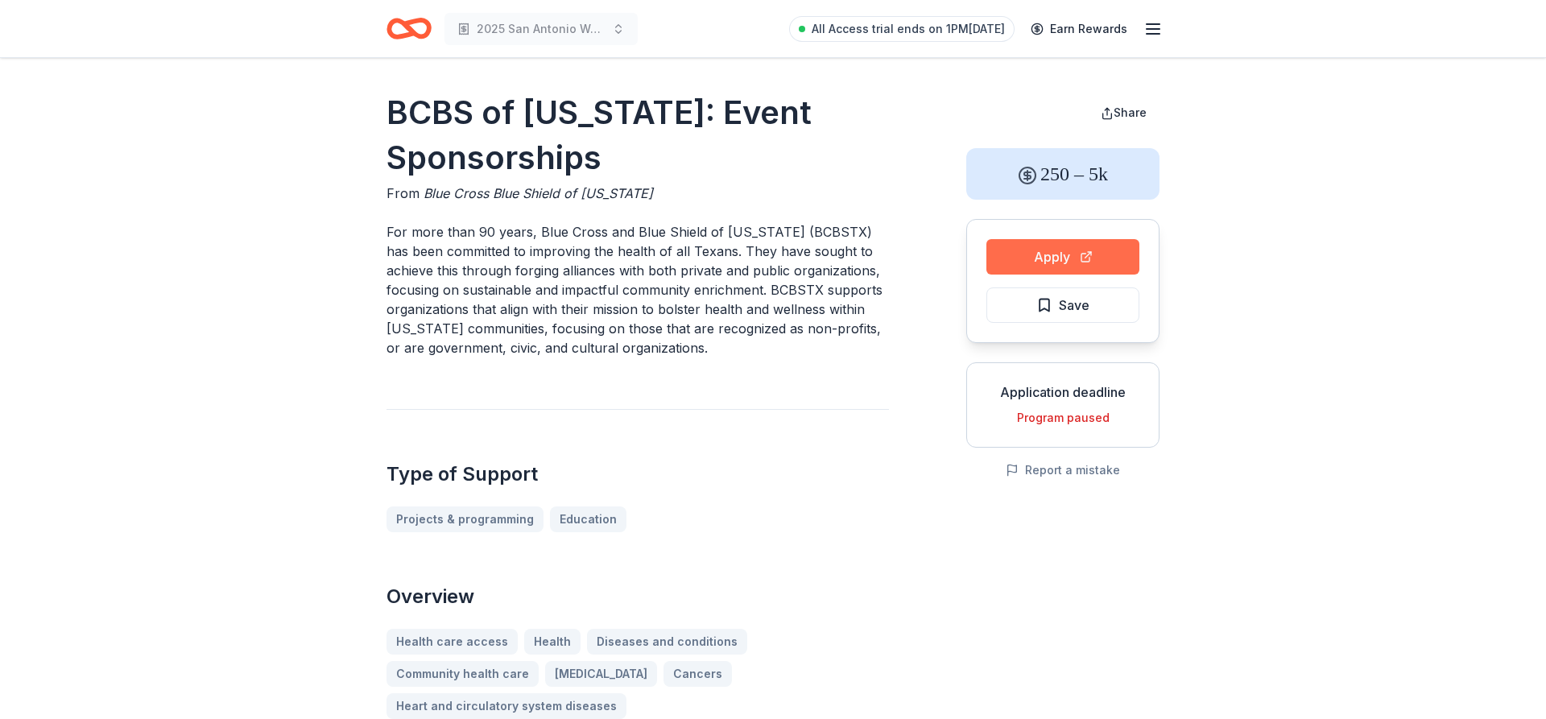
click at [1067, 252] on button "Apply" at bounding box center [1062, 256] width 153 height 35
